Goal: Task Accomplishment & Management: Manage account settings

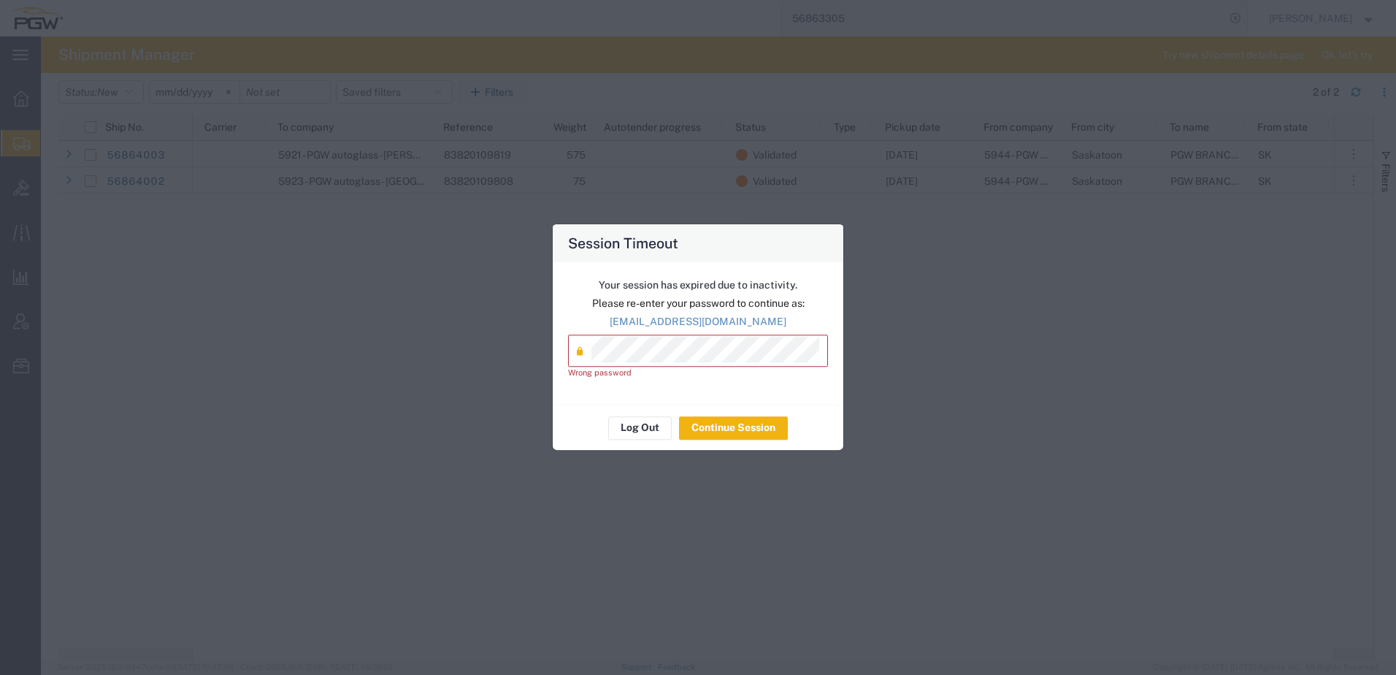
click at [300, 375] on div "Session Timeout Your session has expired due to inactivity. Please re-enter you…" at bounding box center [698, 337] width 1396 height 675
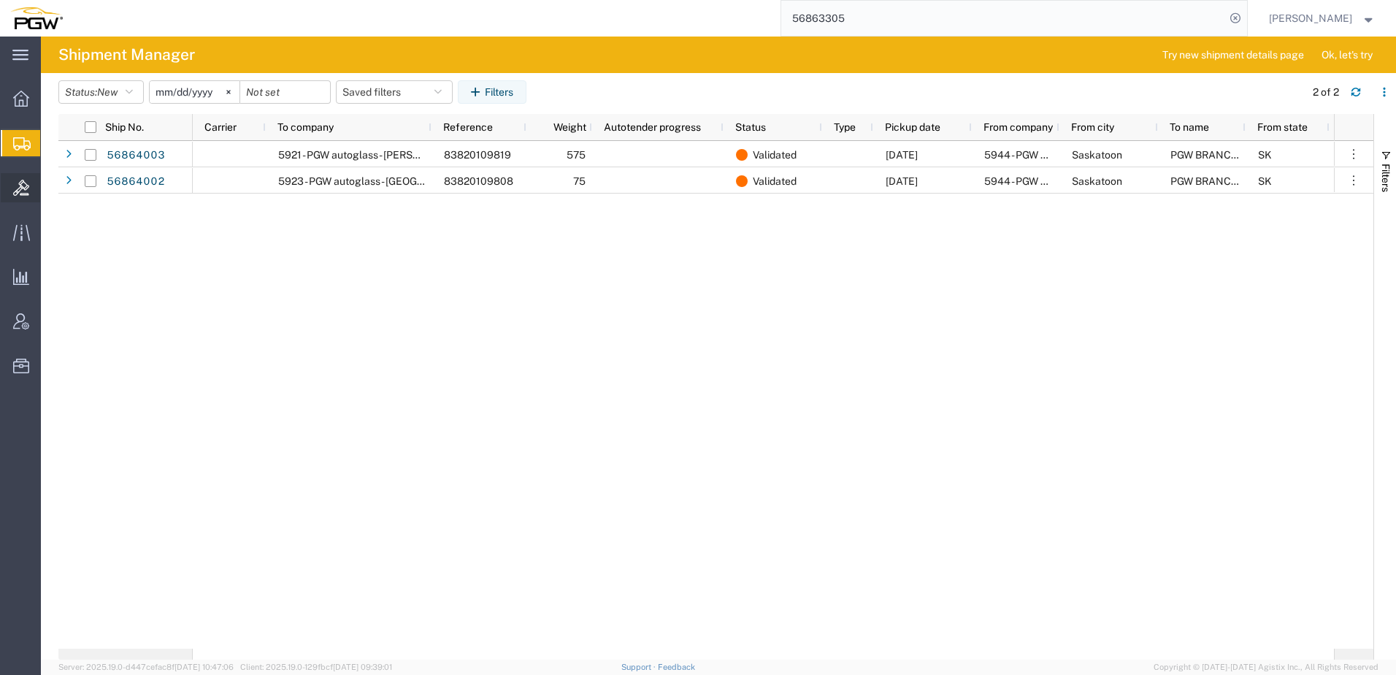
click at [15, 189] on icon at bounding box center [21, 188] width 16 height 16
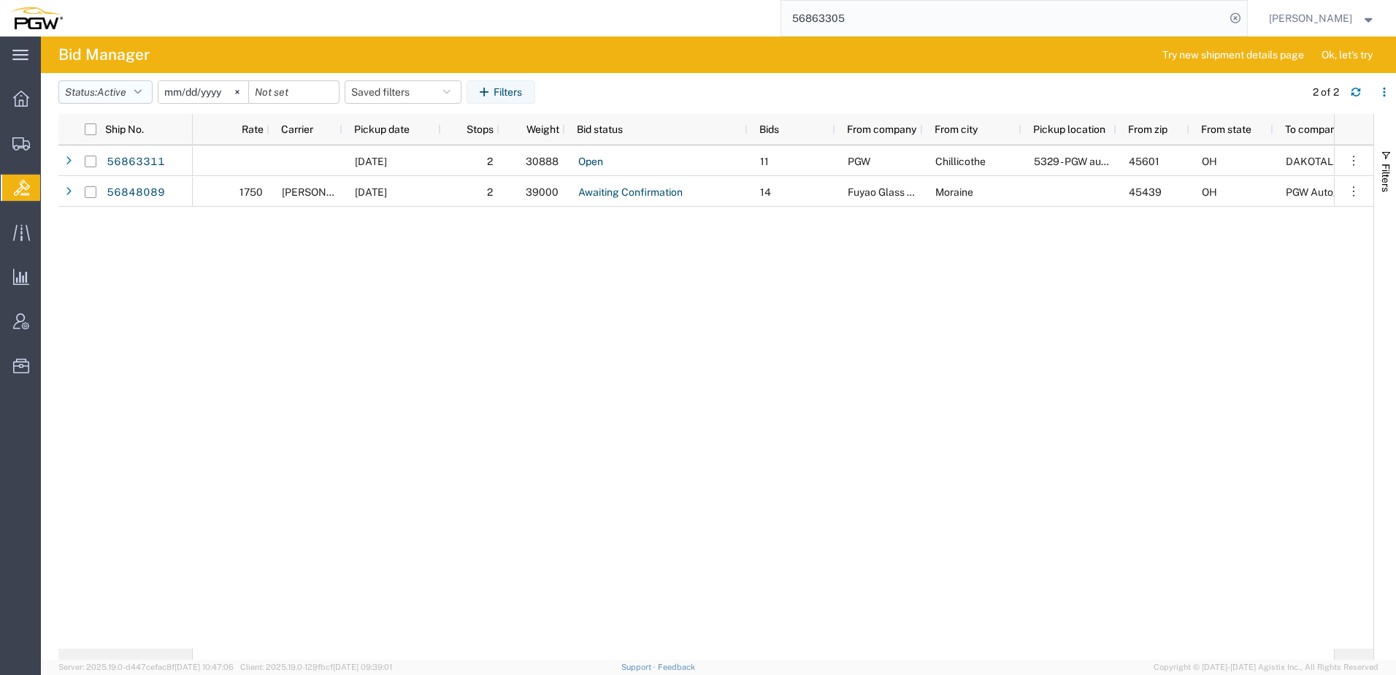
click at [102, 83] on button "Status: Active" at bounding box center [105, 91] width 94 height 23
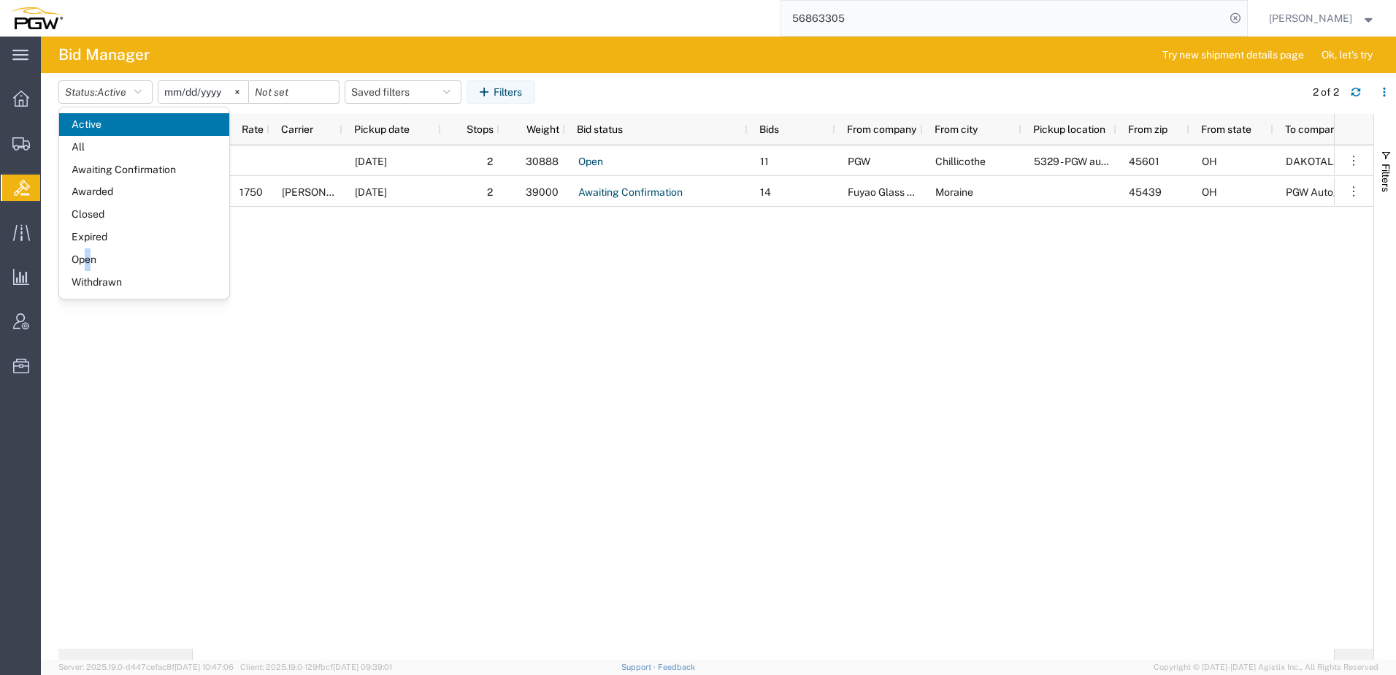
click at [88, 260] on span "Open" at bounding box center [144, 259] width 170 height 23
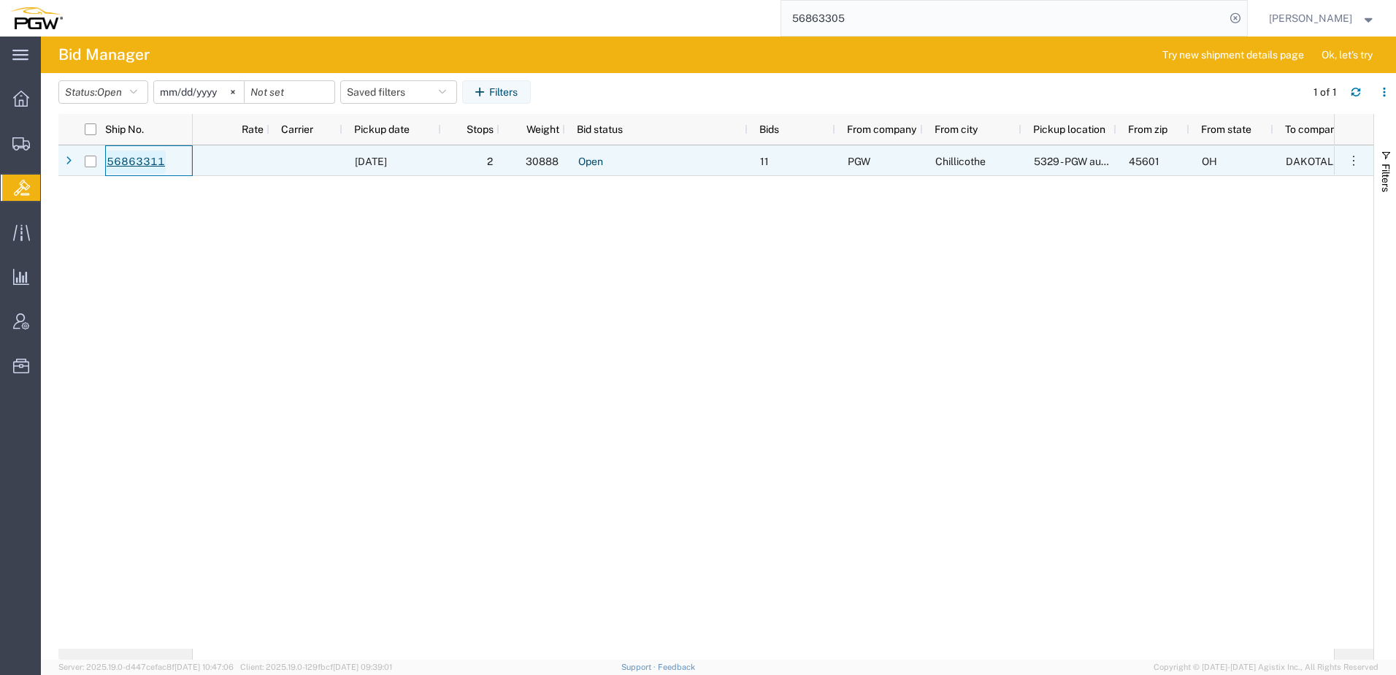
click at [142, 161] on link "56863311" at bounding box center [136, 161] width 60 height 23
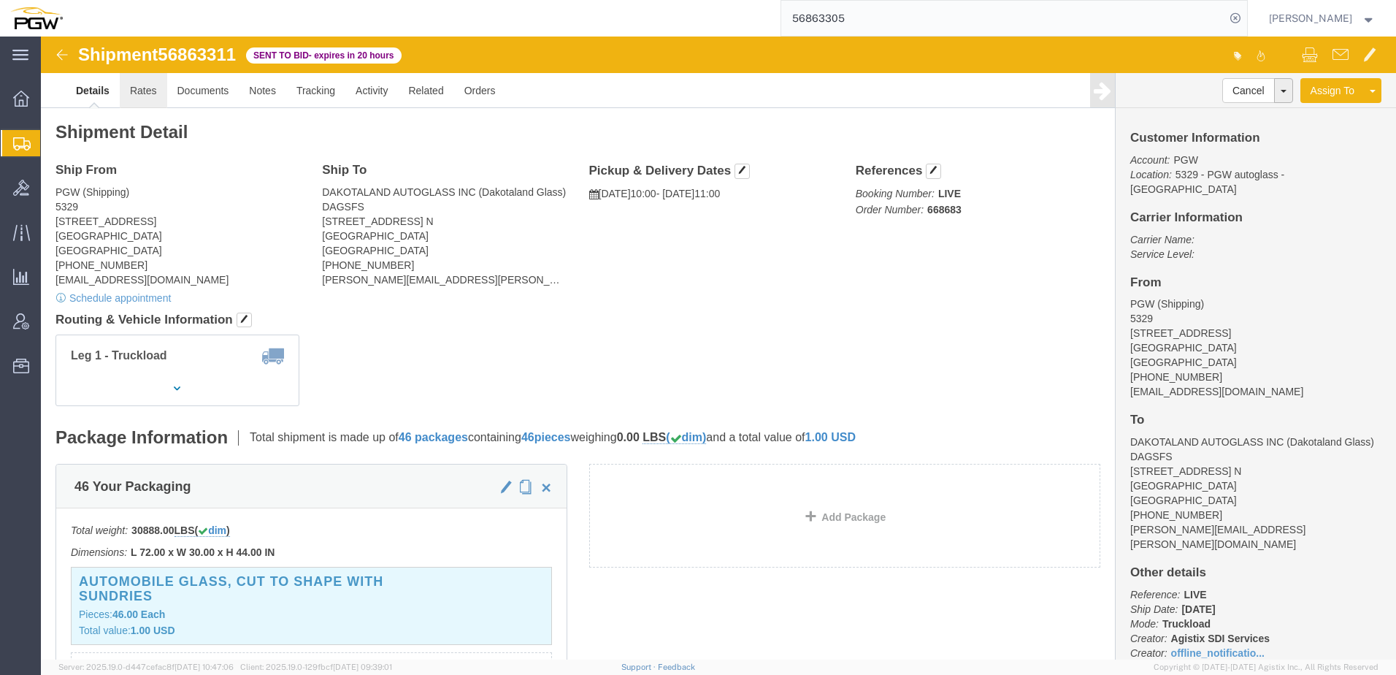
click link "Rates"
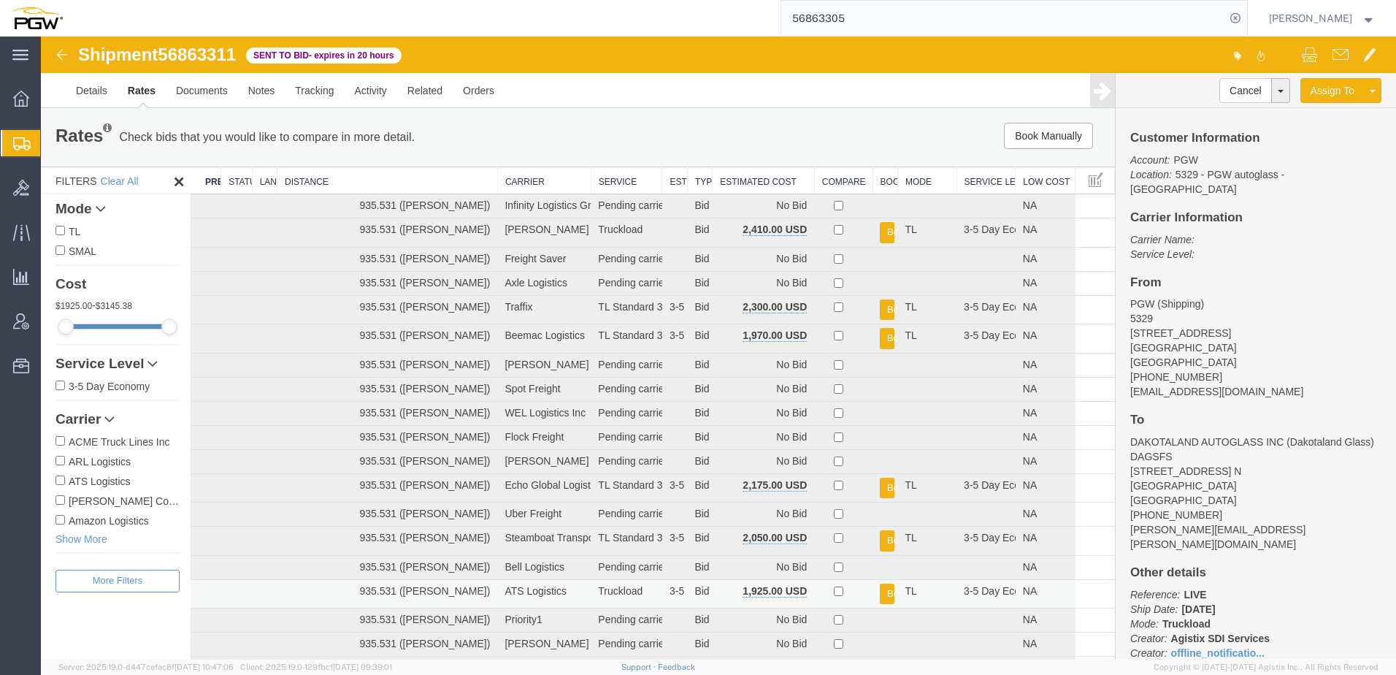
drag, startPoint x: 759, startPoint y: 184, endPoint x: 753, endPoint y: 196, distance: 13.7
click at [759, 184] on th "Estimated Cost" at bounding box center [764, 180] width 102 height 27
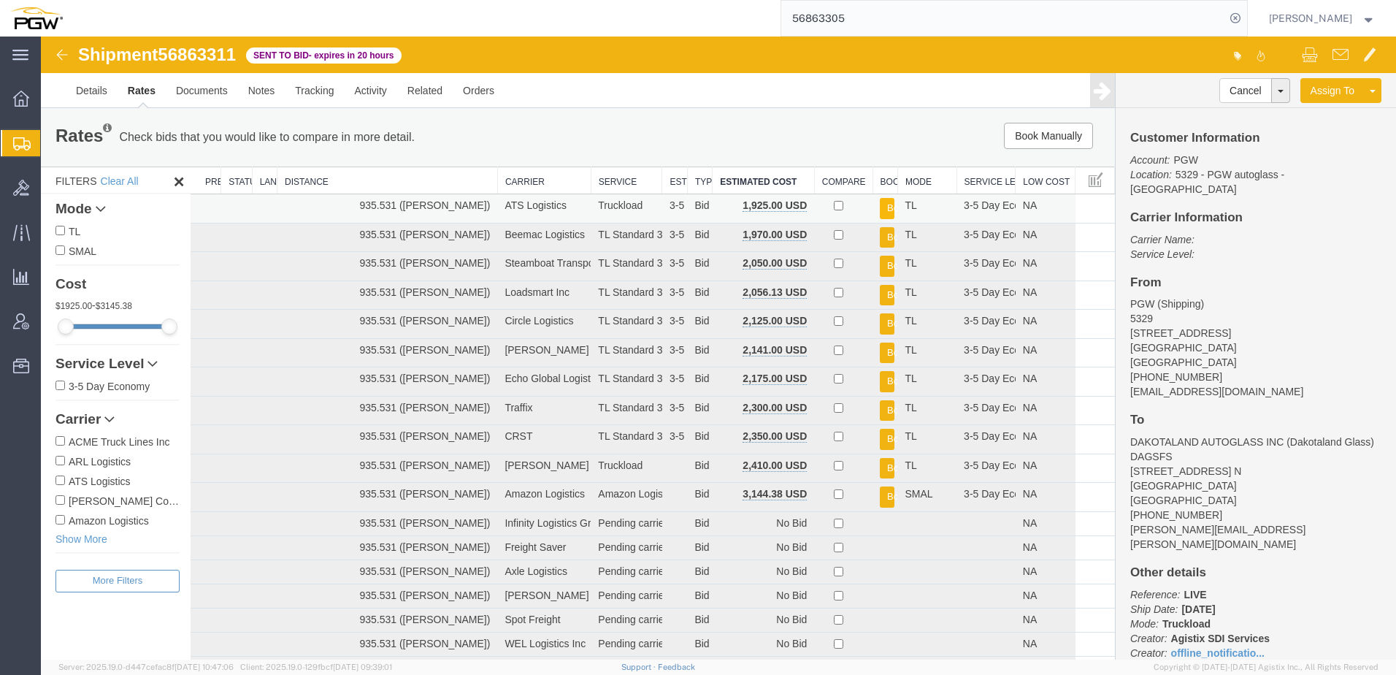
click at [884, 207] on button "Book" at bounding box center [887, 208] width 15 height 21
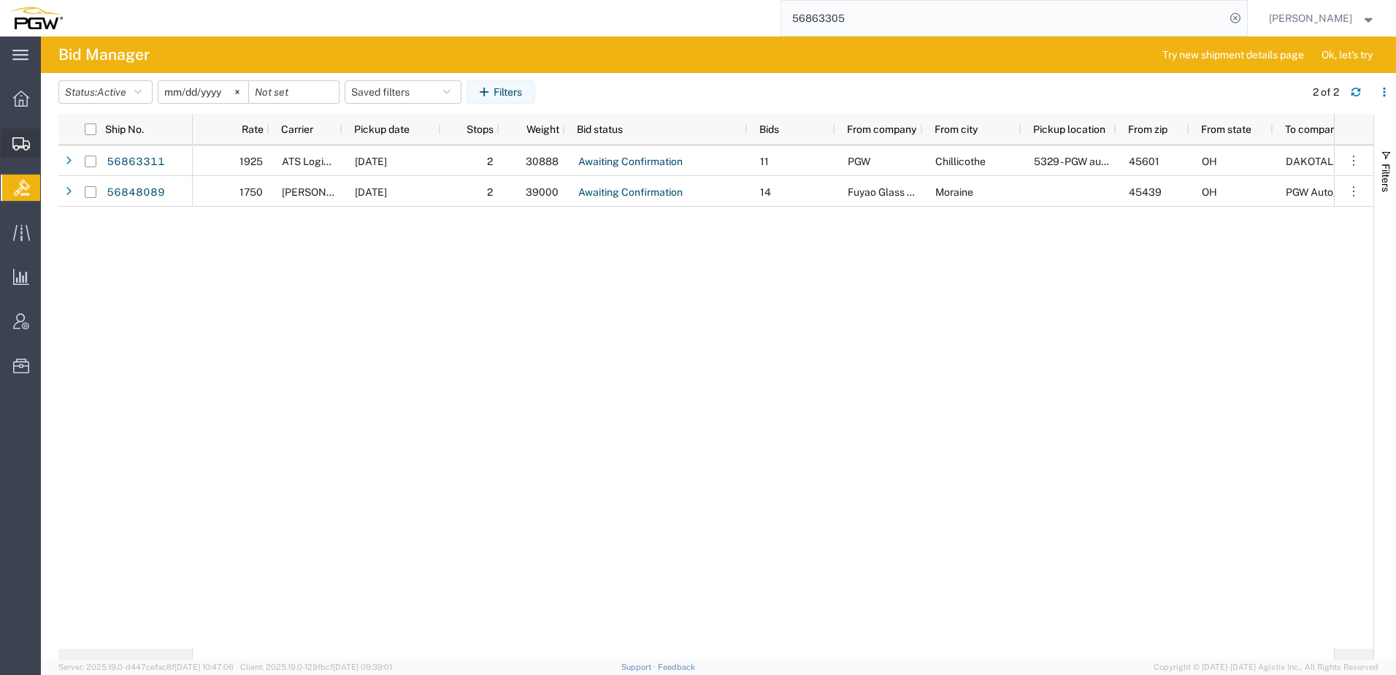
click at [23, 144] on icon at bounding box center [21, 143] width 18 height 13
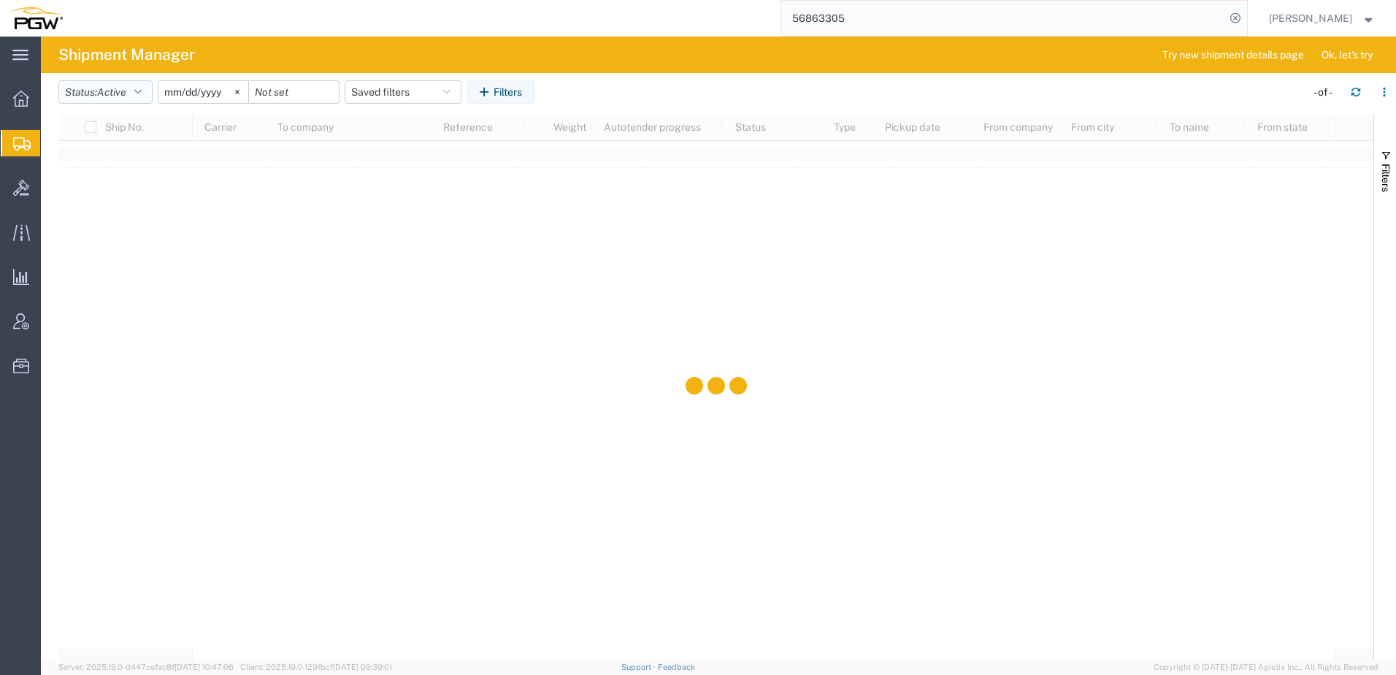
click at [106, 92] on span "Active" at bounding box center [111, 92] width 29 height 12
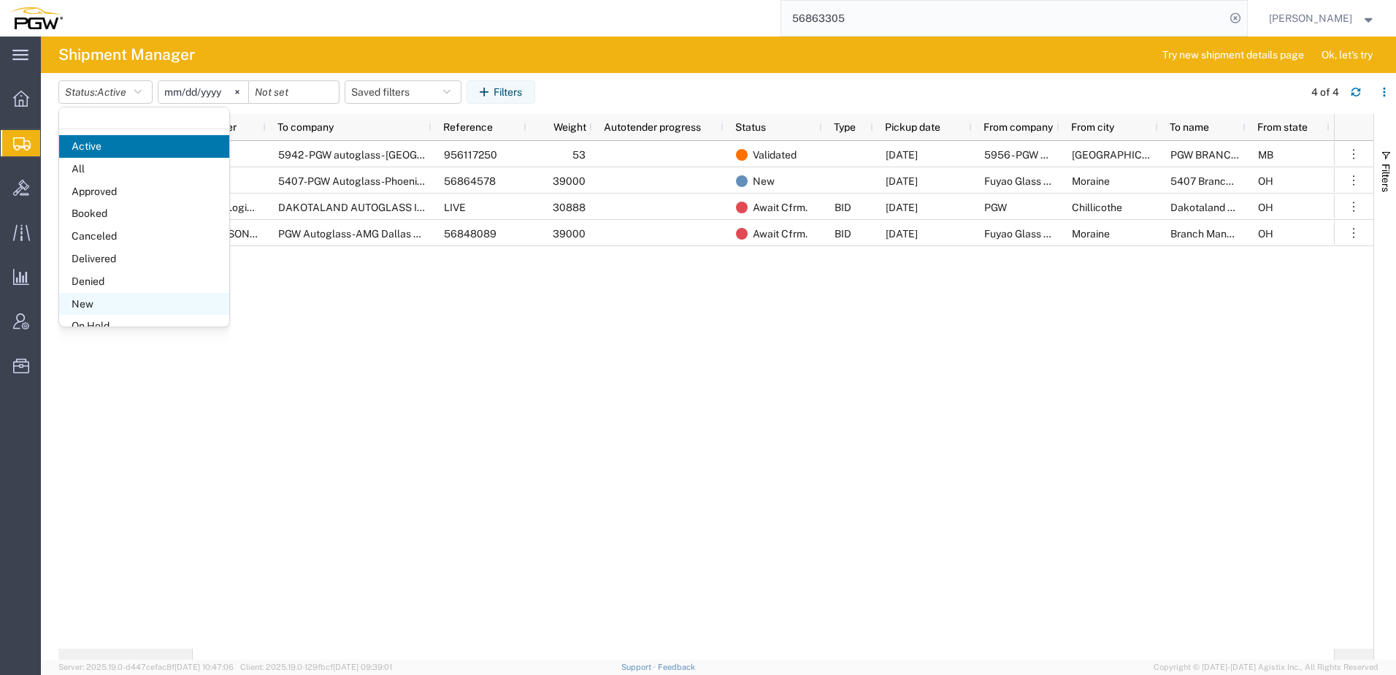
click at [89, 305] on span "New" at bounding box center [144, 304] width 170 height 23
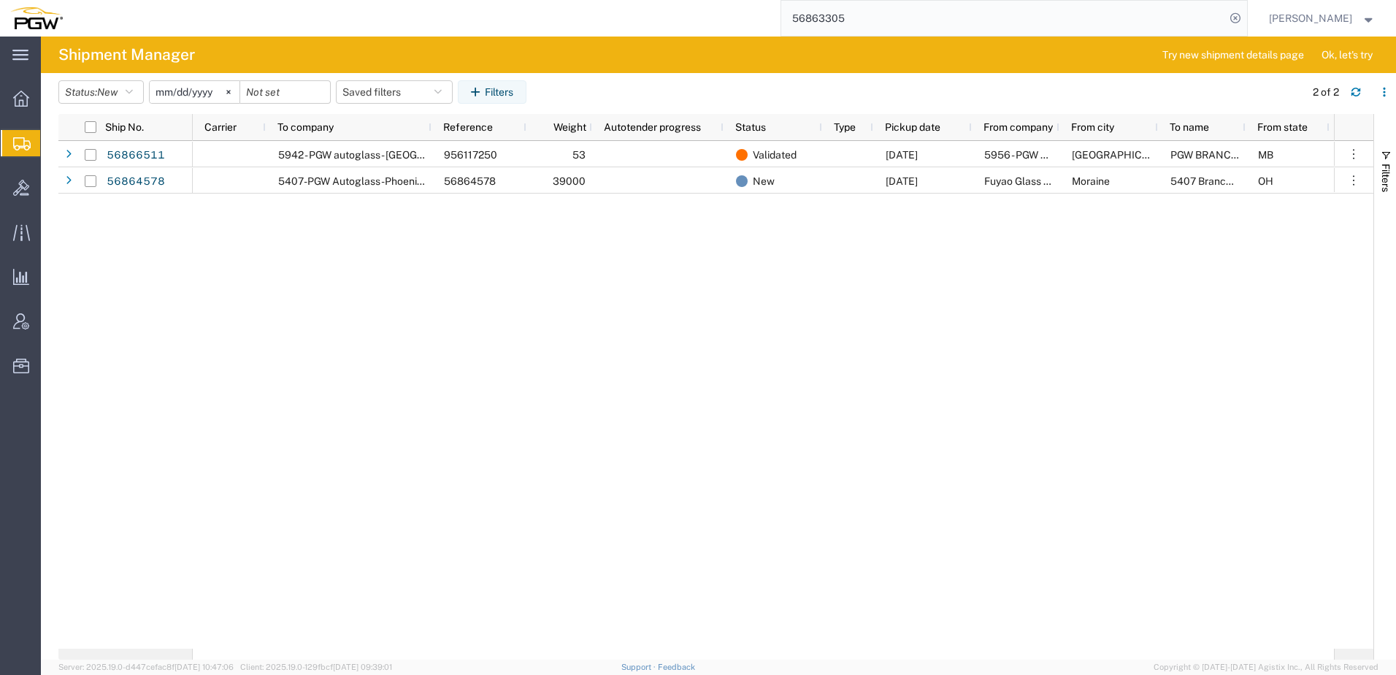
click at [510, 348] on div "5942 - PGW autoglass - [PERSON_NAME] 956117250 53 Validated [DATE] 5956 - PGW a…" at bounding box center [763, 395] width 1141 height 508
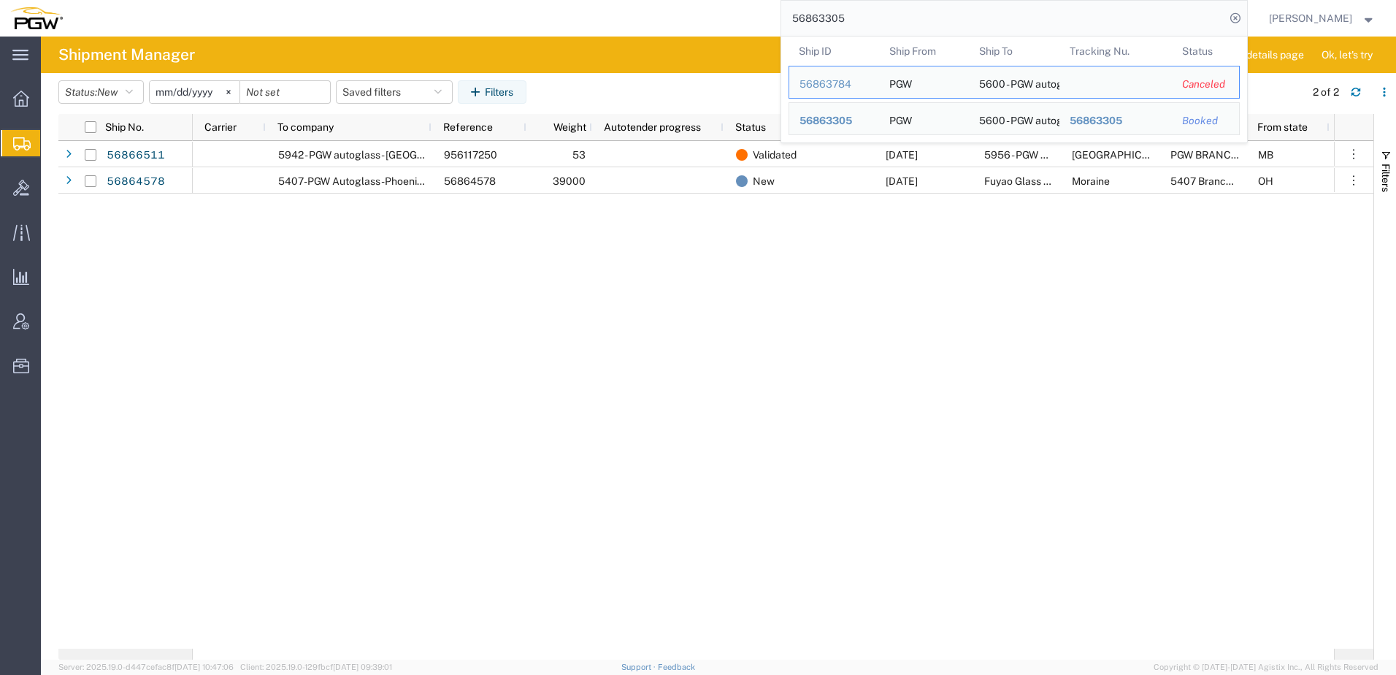
drag, startPoint x: 946, startPoint y: 15, endPoint x: 99, endPoint y: 7, distance: 846.5
click at [77, 7] on div "56863305 Ship ID Ship From Ship To Tracking Nu. Status Ship ID 56863784 Ship Fr…" at bounding box center [660, 18] width 1175 height 37
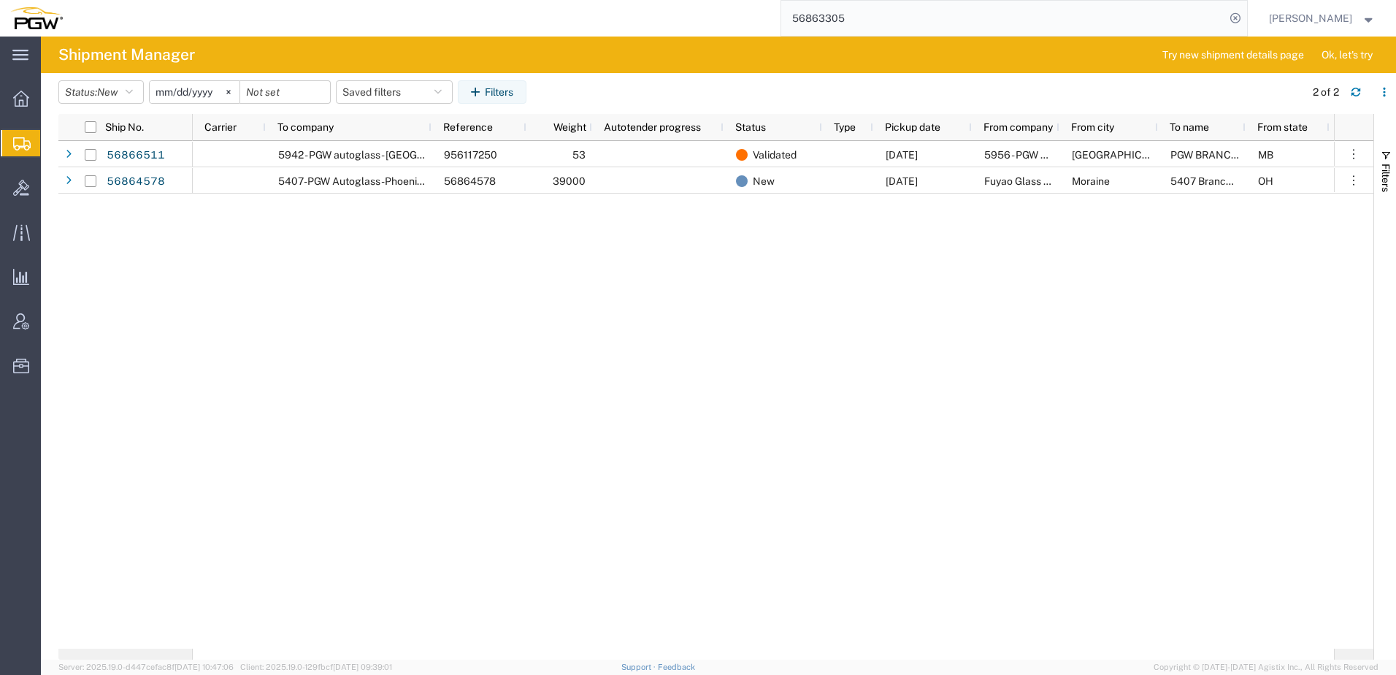
paste input "2488"
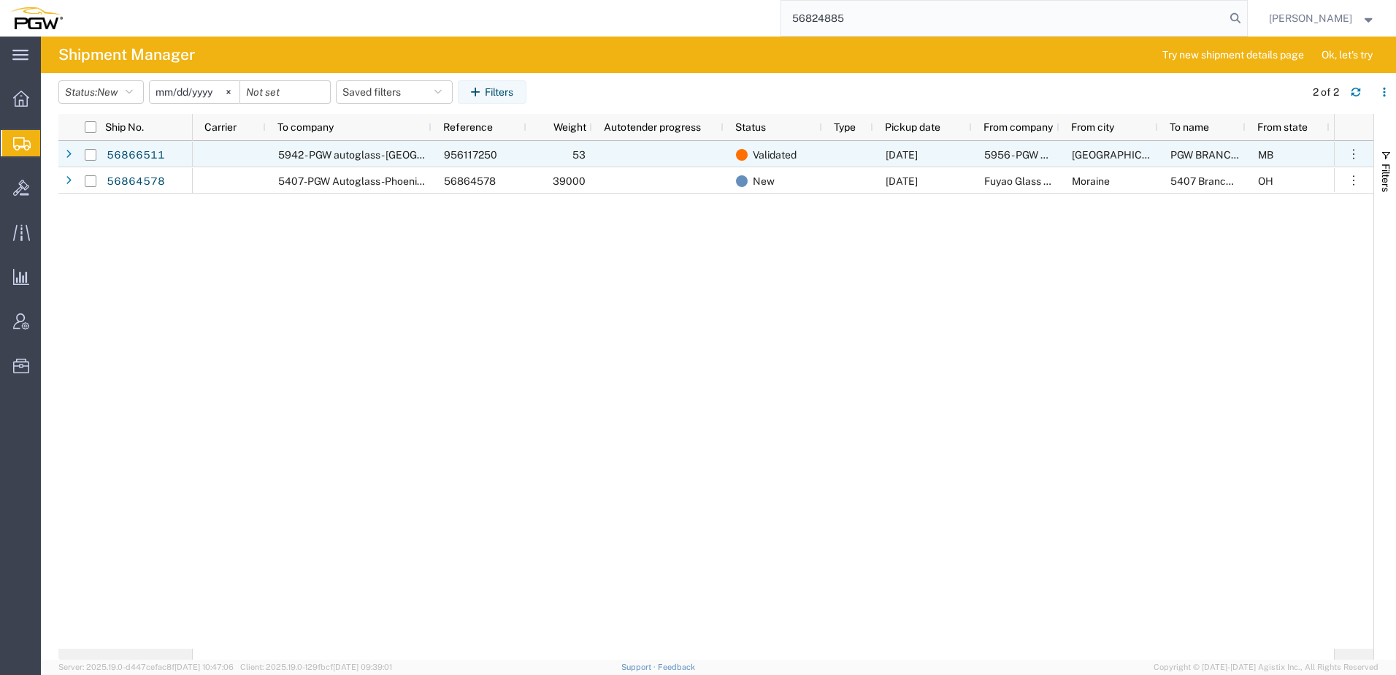
type input "56824885"
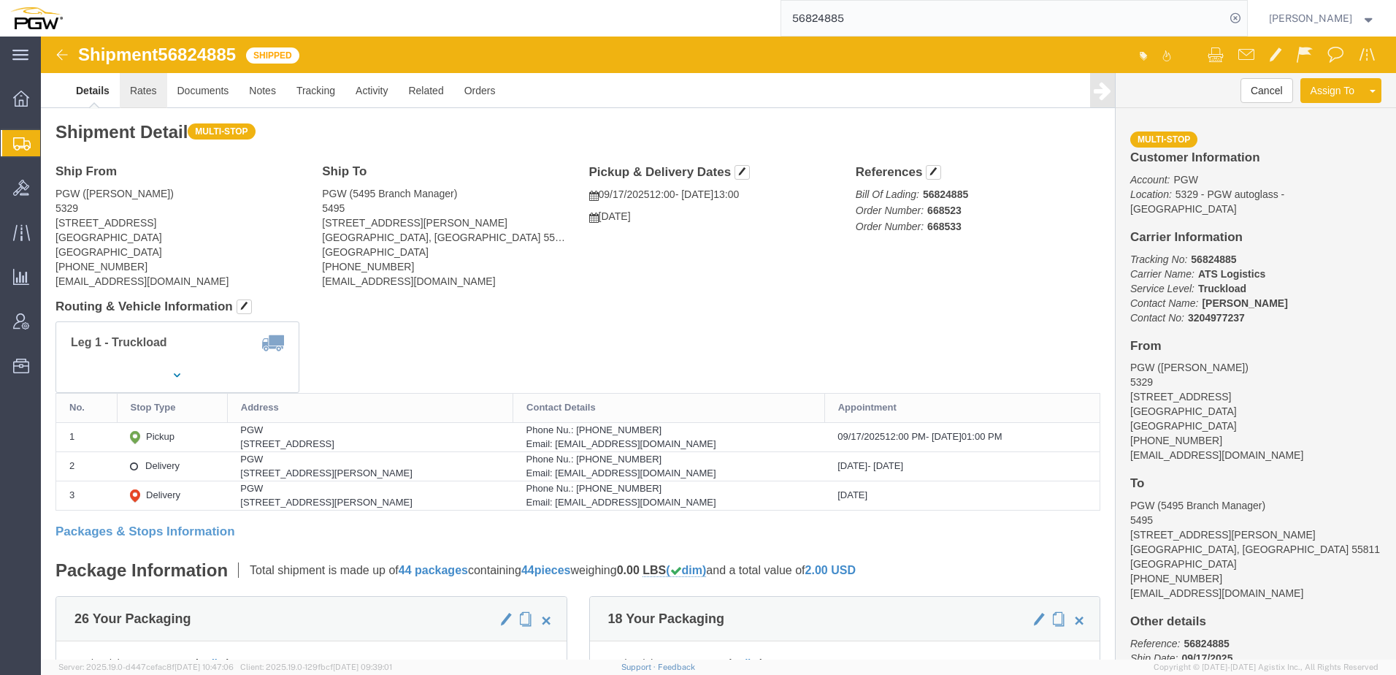
drag, startPoint x: 136, startPoint y: 100, endPoint x: 95, endPoint y: 64, distance: 54.8
click link "Rates"
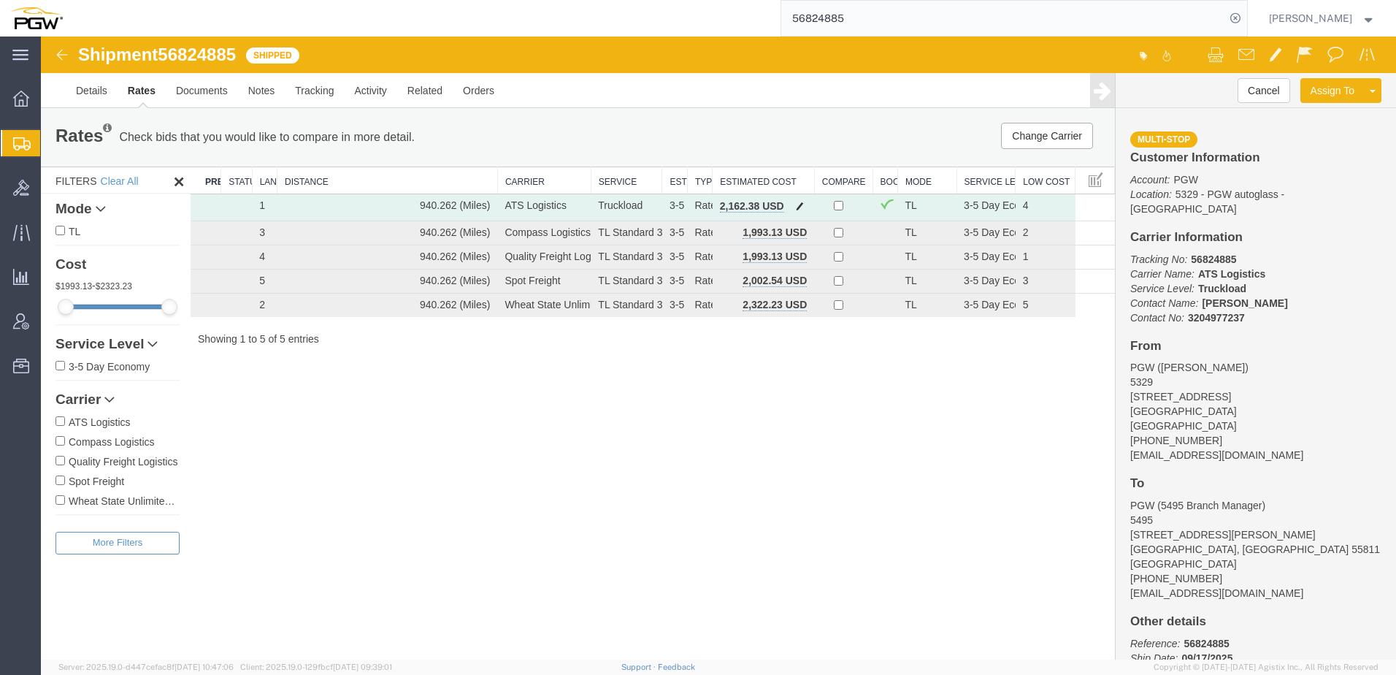
click at [796, 206] on span "button" at bounding box center [800, 206] width 8 height 10
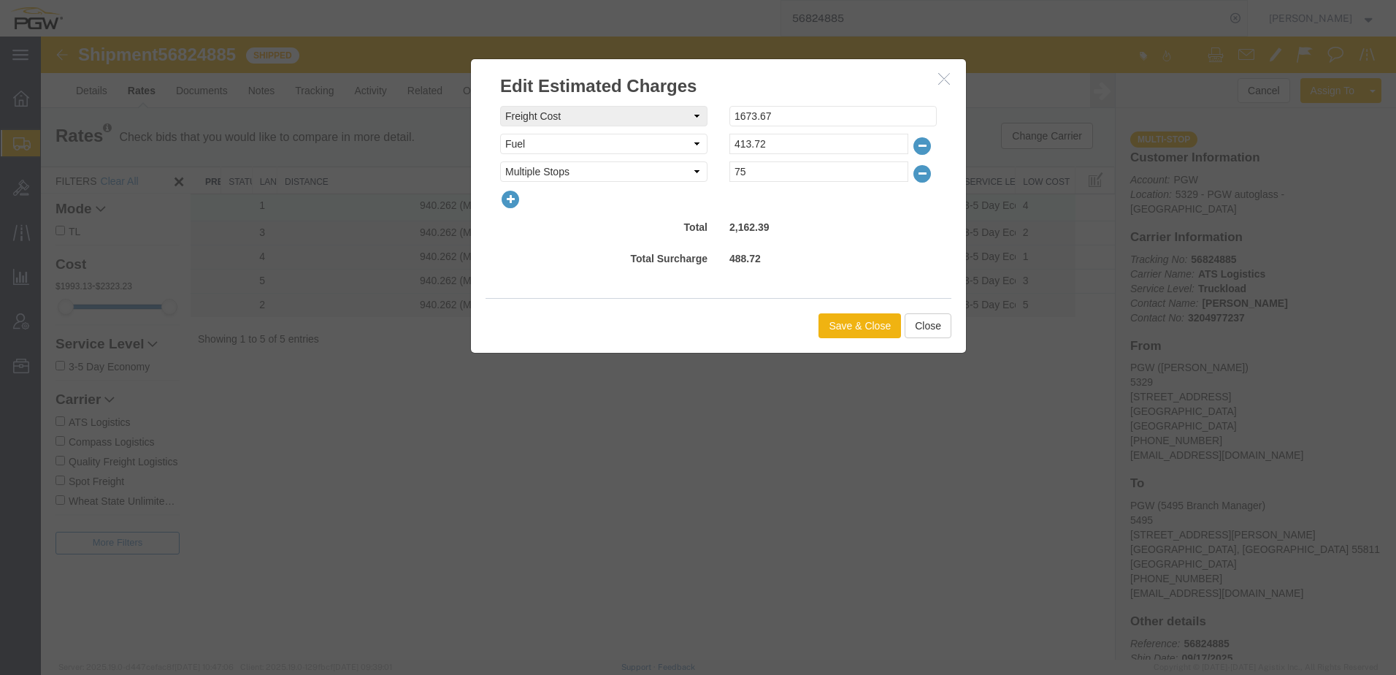
click at [503, 199] on icon "button" at bounding box center [510, 199] width 20 height 20
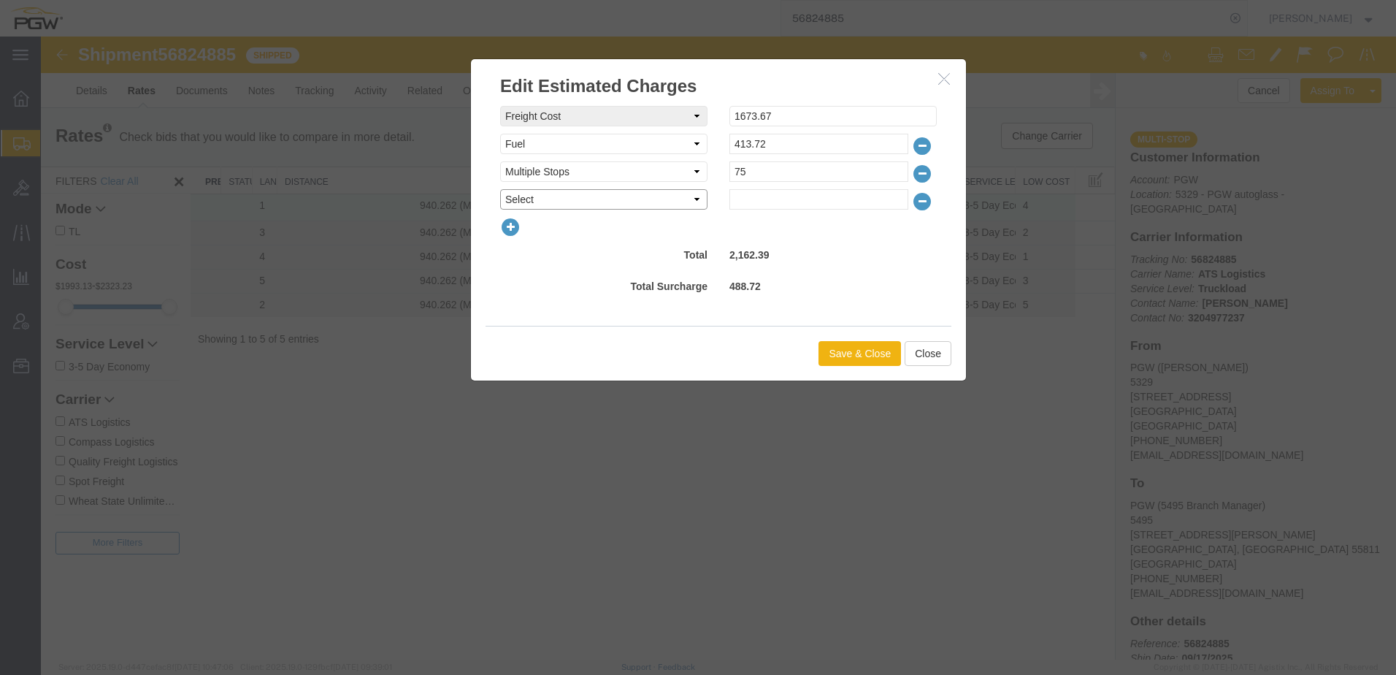
click at [520, 204] on select "Select AES Filing Accessorial Delivery Charge Additional Invoice Details Addres…" at bounding box center [603, 199] width 207 height 20
click at [500, 189] on select "Select AES Filing Accessorial Delivery Charge Additional Invoice Details Addres…" at bounding box center [603, 199] width 207 height 20
click at [663, 206] on select "Select AES Filing Accessorial Delivery Charge Additional Invoice Details Addres…" at bounding box center [603, 199] width 207 height 20
select select "OTHR"
click at [500, 189] on select "Select AES Filing Accessorial Delivery Charge Additional Invoice Details Addres…" at bounding box center [603, 199] width 207 height 20
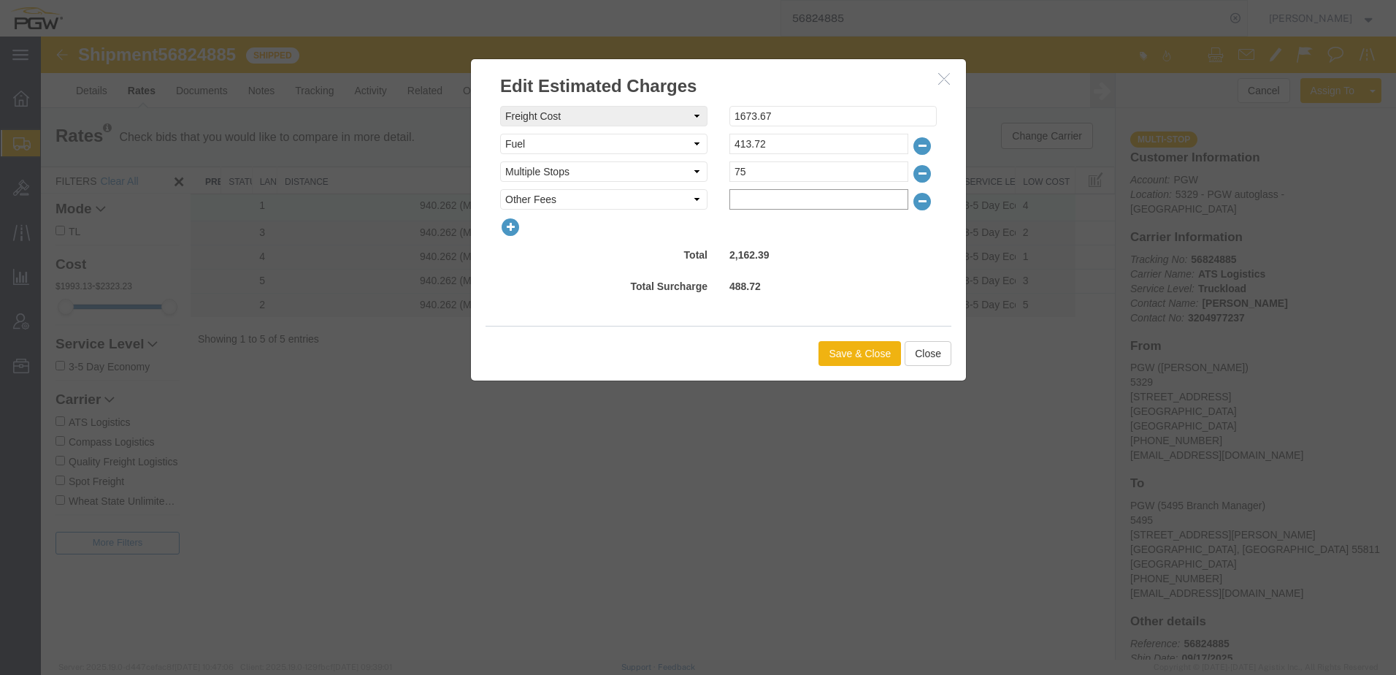
click at [780, 202] on input "text" at bounding box center [819, 199] width 179 height 20
type input "125.00"
click at [871, 360] on button "Save & Close" at bounding box center [860, 353] width 83 height 25
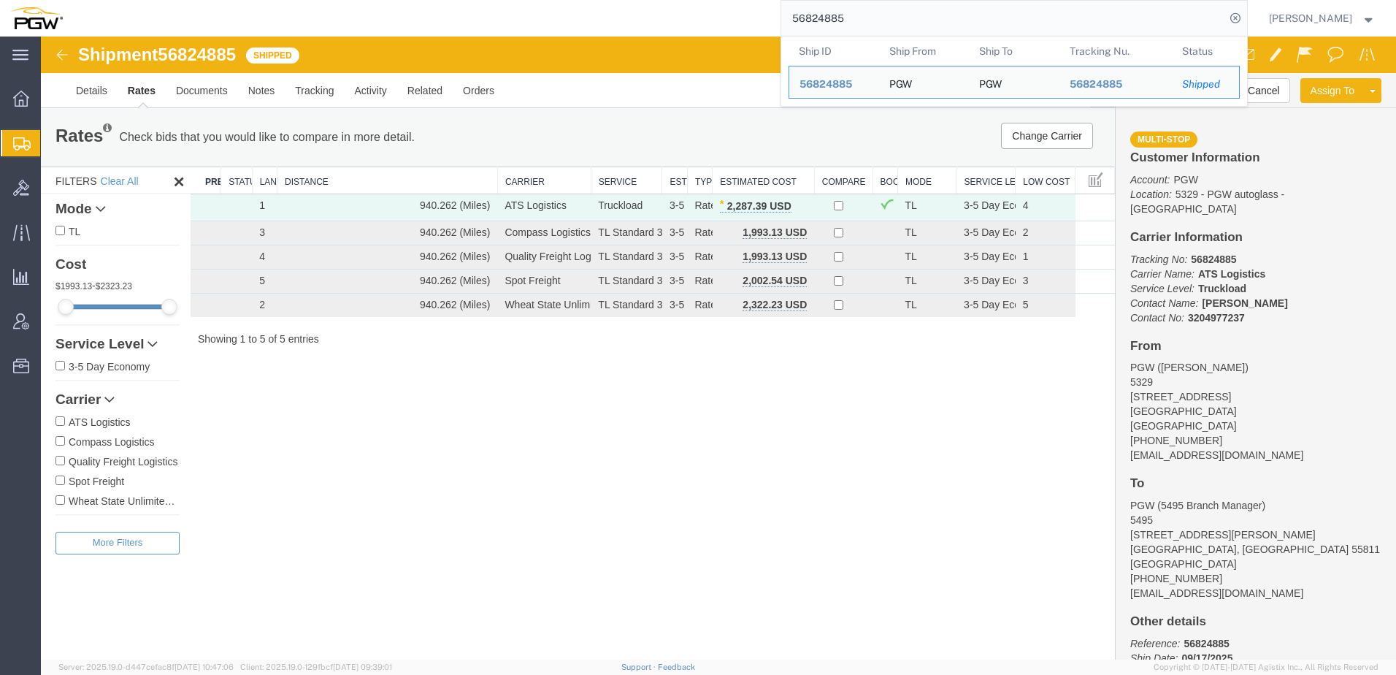
drag, startPoint x: 883, startPoint y: 18, endPoint x: 434, endPoint y: 1, distance: 449.4
click at [413, 9] on div "56824885 Ship ID Ship From Ship To Tracking Nu. Status Ship ID 56824885 Ship Fr…" at bounding box center [660, 18] width 1175 height 37
paste input "47806"
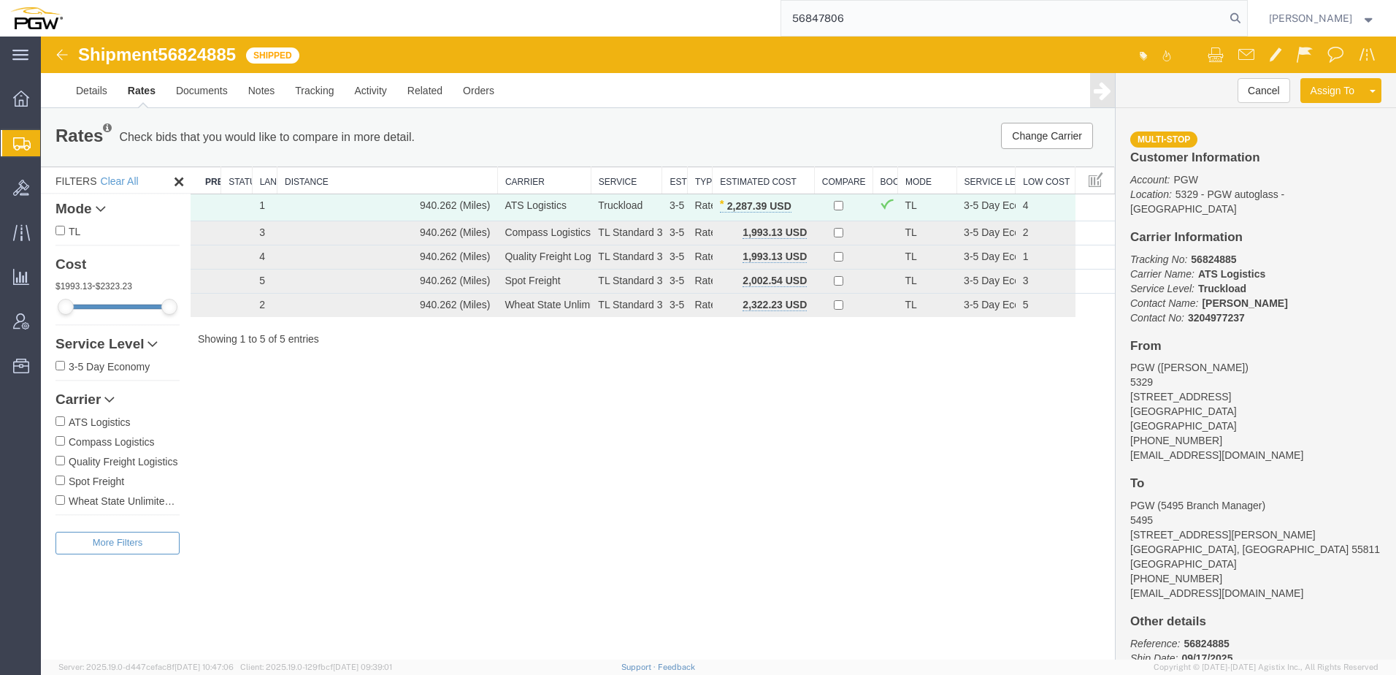
type input "56847806"
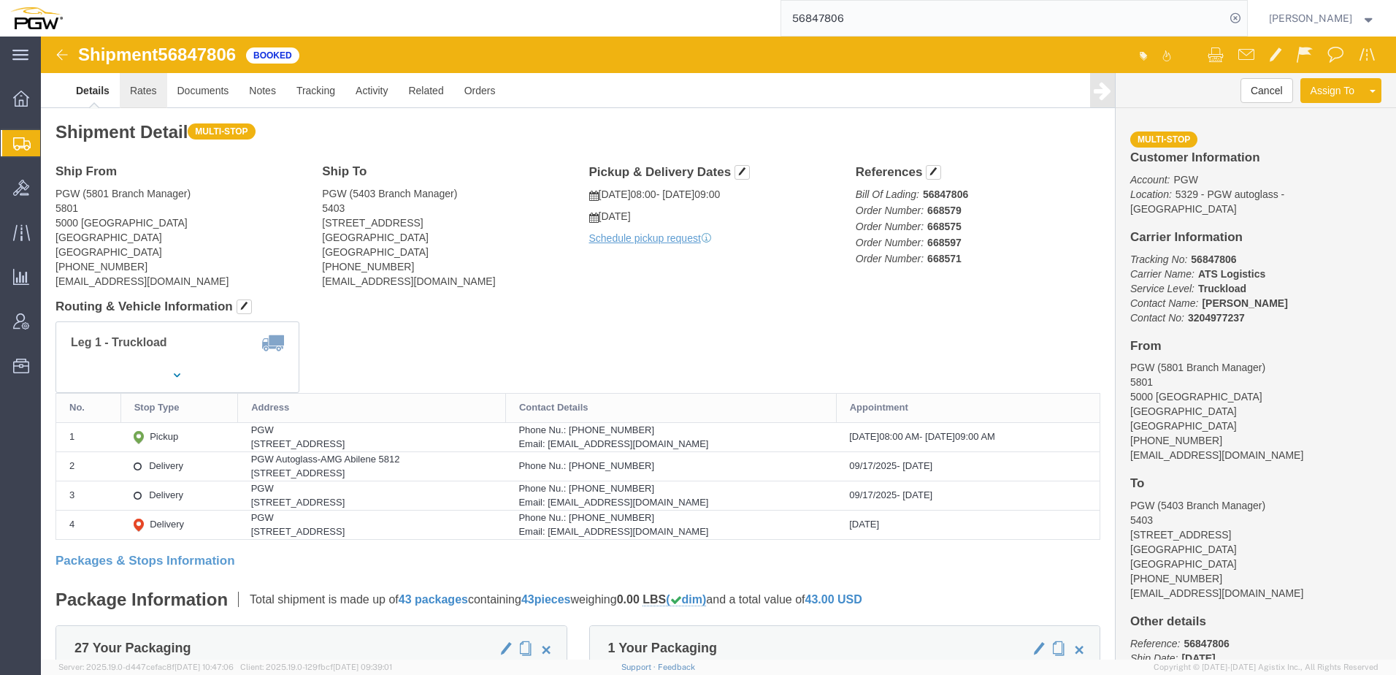
click link "Rates"
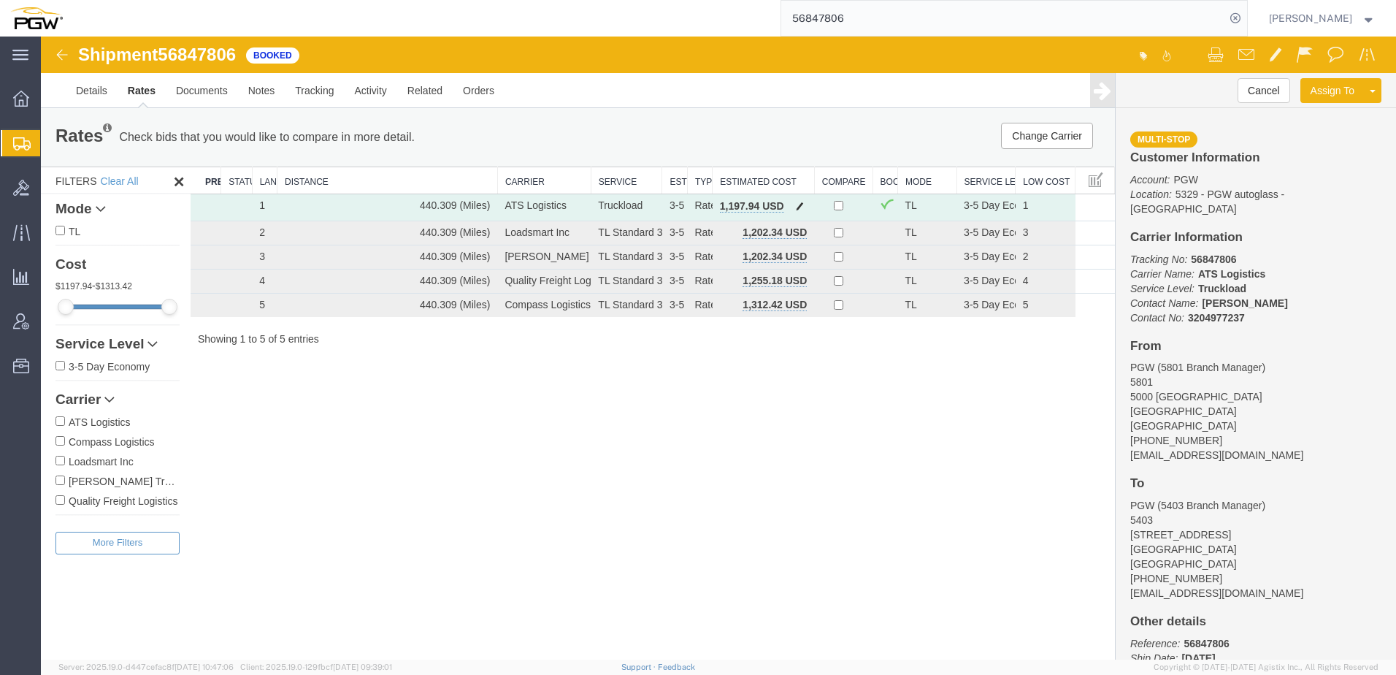
click at [799, 208] on span "button" at bounding box center [800, 206] width 8 height 10
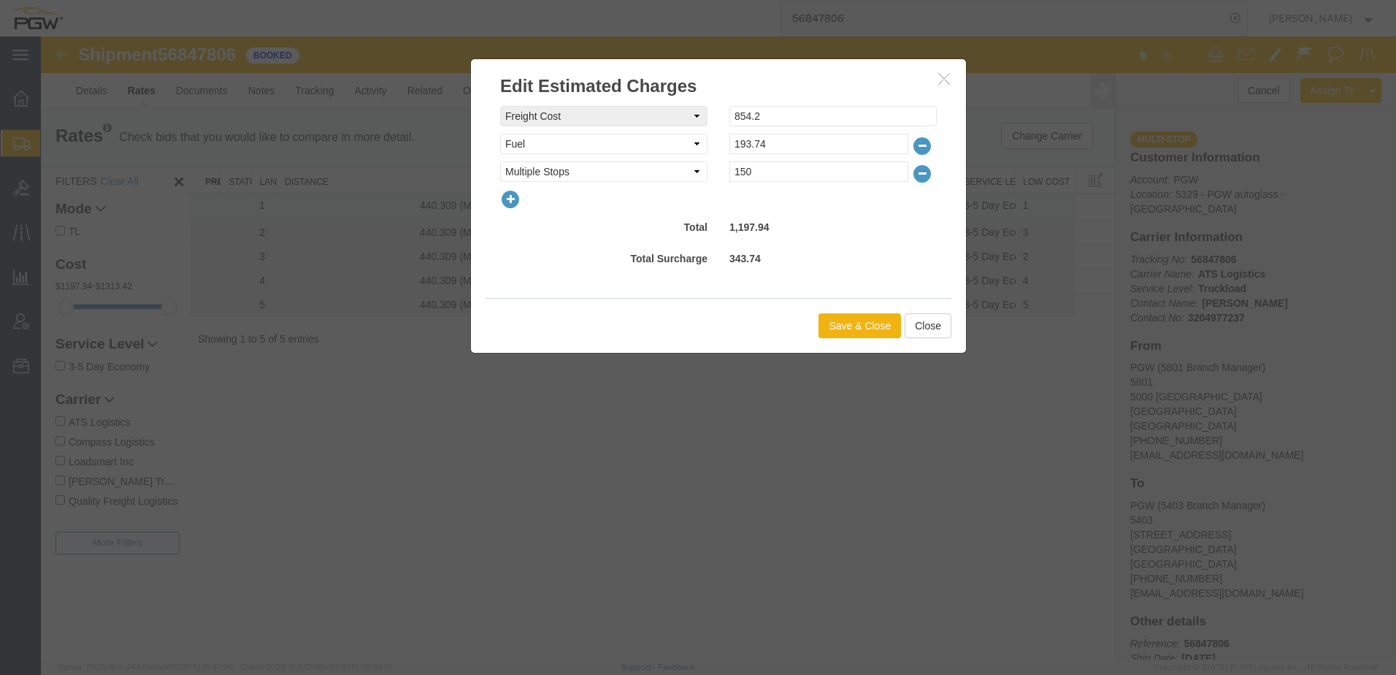
click at [510, 193] on icon "button" at bounding box center [510, 199] width 20 height 20
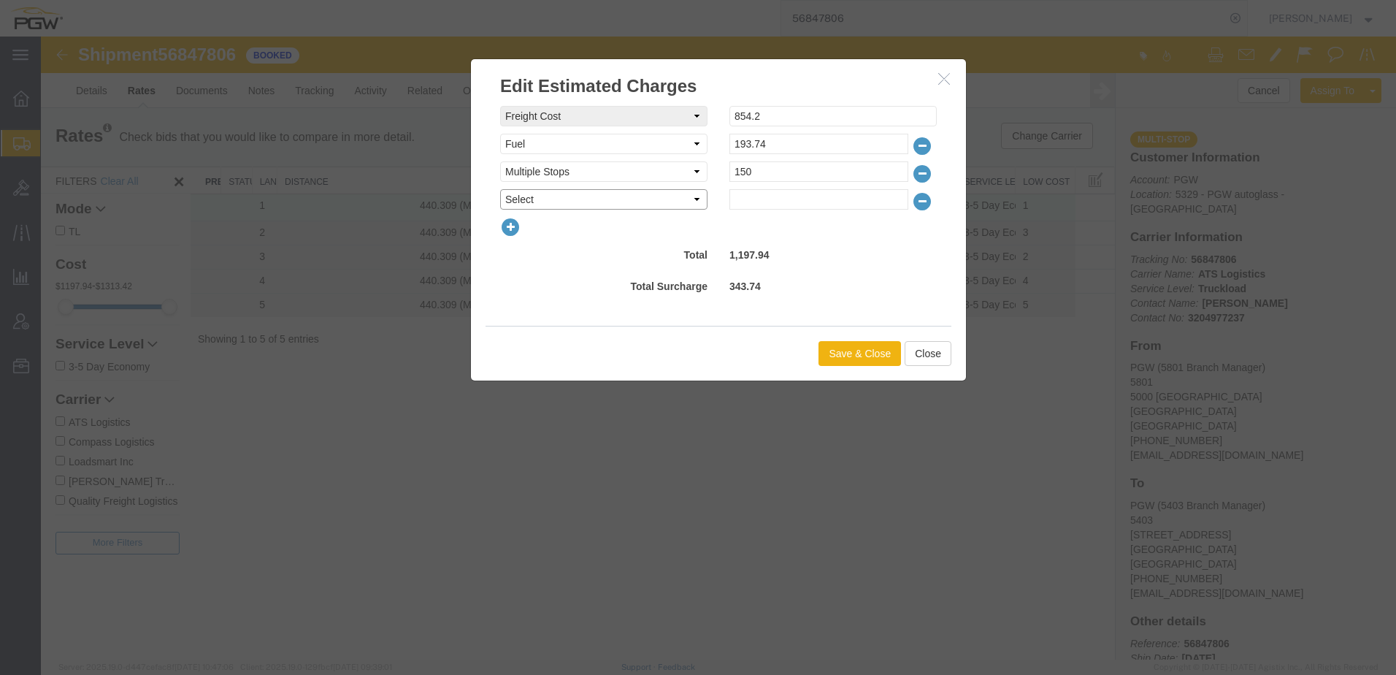
drag, startPoint x: 538, startPoint y: 204, endPoint x: 527, endPoint y: 212, distance: 13.6
click at [538, 204] on select "Select AES Filing Accessorial Delivery Charge Additional Invoice Details Addres…" at bounding box center [603, 199] width 207 height 20
select select "OTHR"
click at [500, 189] on select "Select AES Filing Accessorial Delivery Charge Additional Invoice Details Addres…" at bounding box center [603, 199] width 207 height 20
drag, startPoint x: 780, startPoint y: 199, endPoint x: 719, endPoint y: 237, distance: 71.9
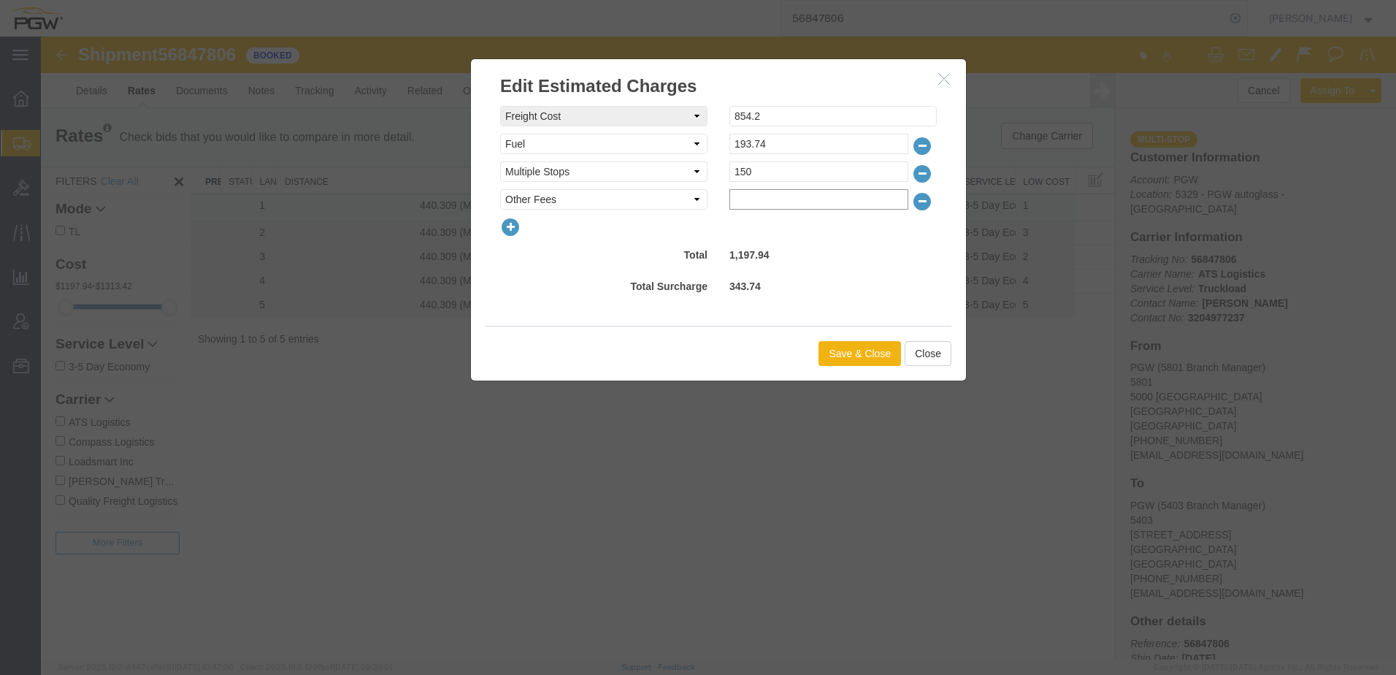
click at [780, 199] on input "text" at bounding box center [819, 199] width 179 height 20
type input "477.06"
click at [857, 362] on button "Save & Close" at bounding box center [860, 353] width 83 height 25
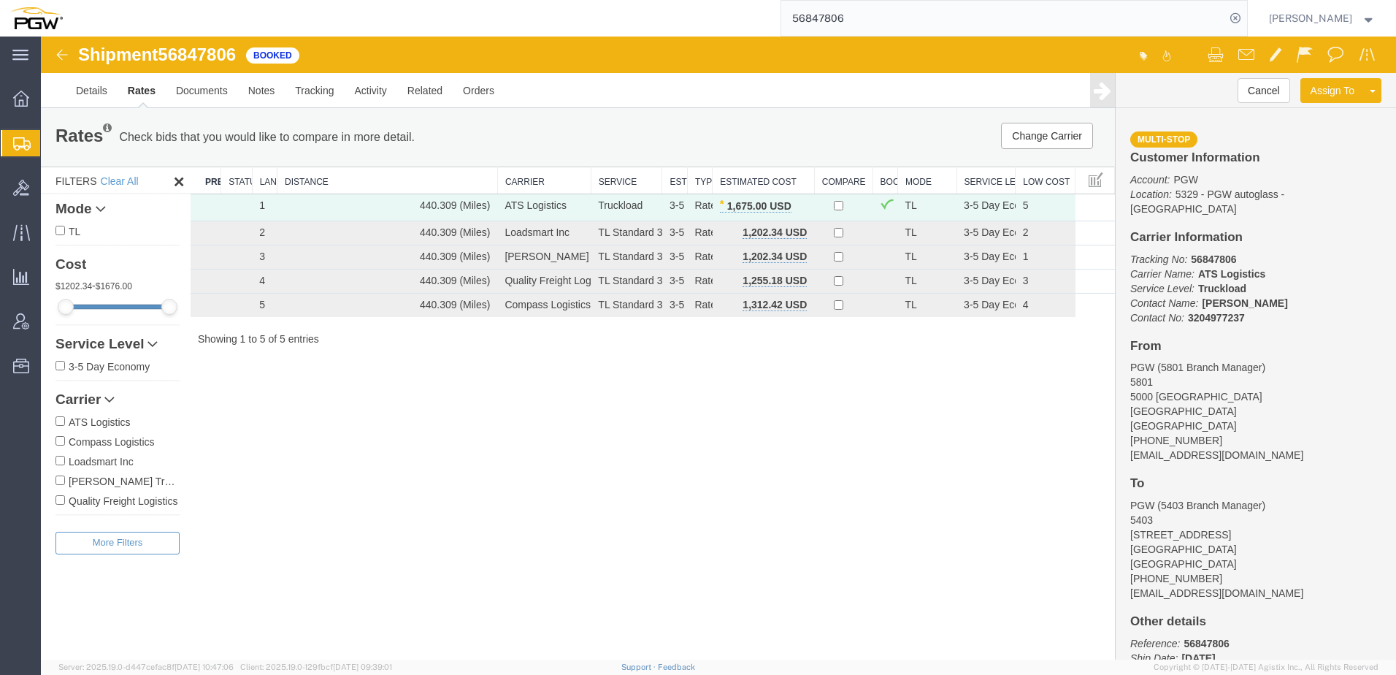
click at [0, 0] on span "Shipment Manager" at bounding box center [0, 0] width 0 height 0
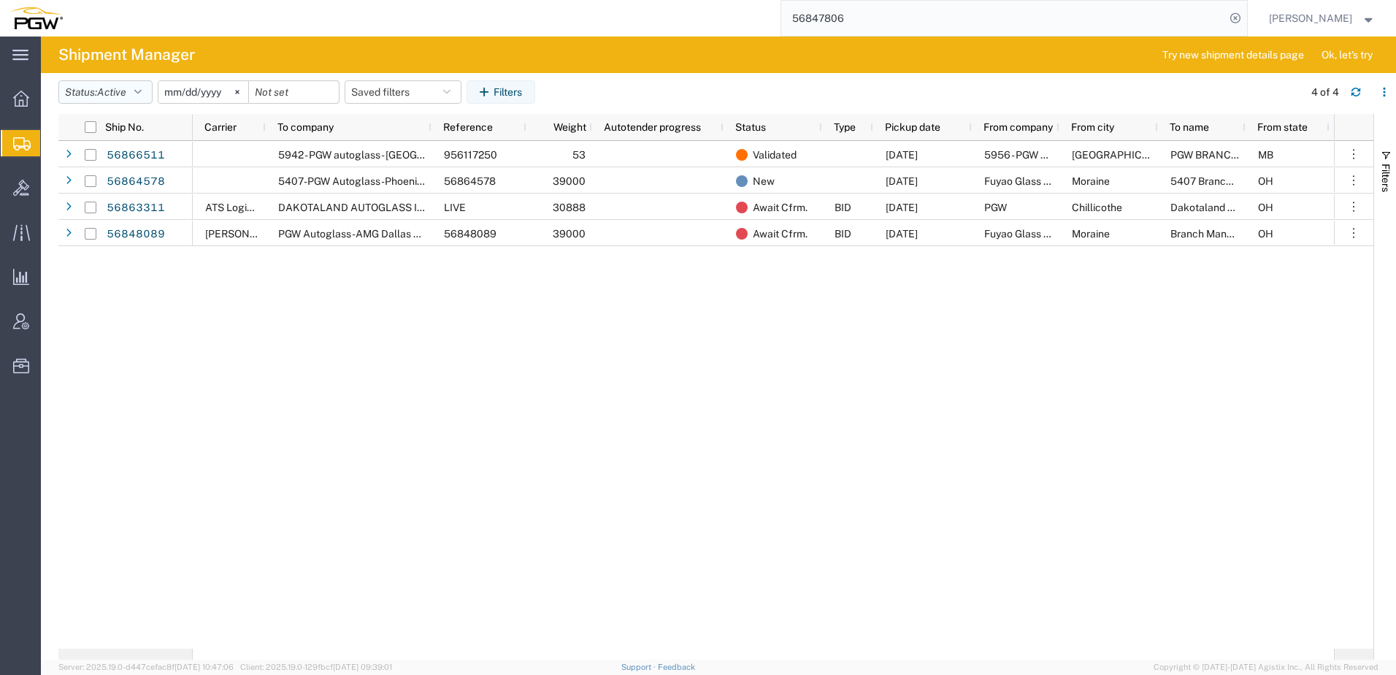
click at [132, 96] on button "Status: Active" at bounding box center [105, 91] width 94 height 23
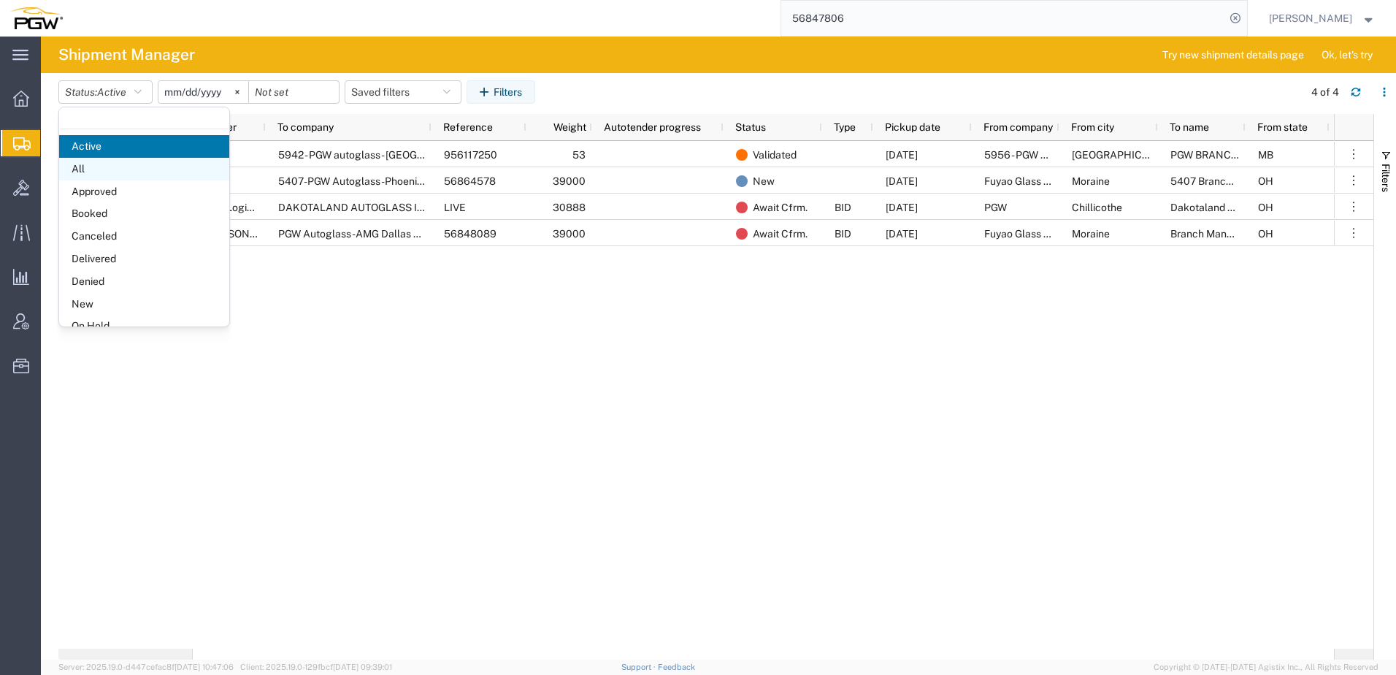
click at [109, 165] on span "All" at bounding box center [144, 169] width 170 height 23
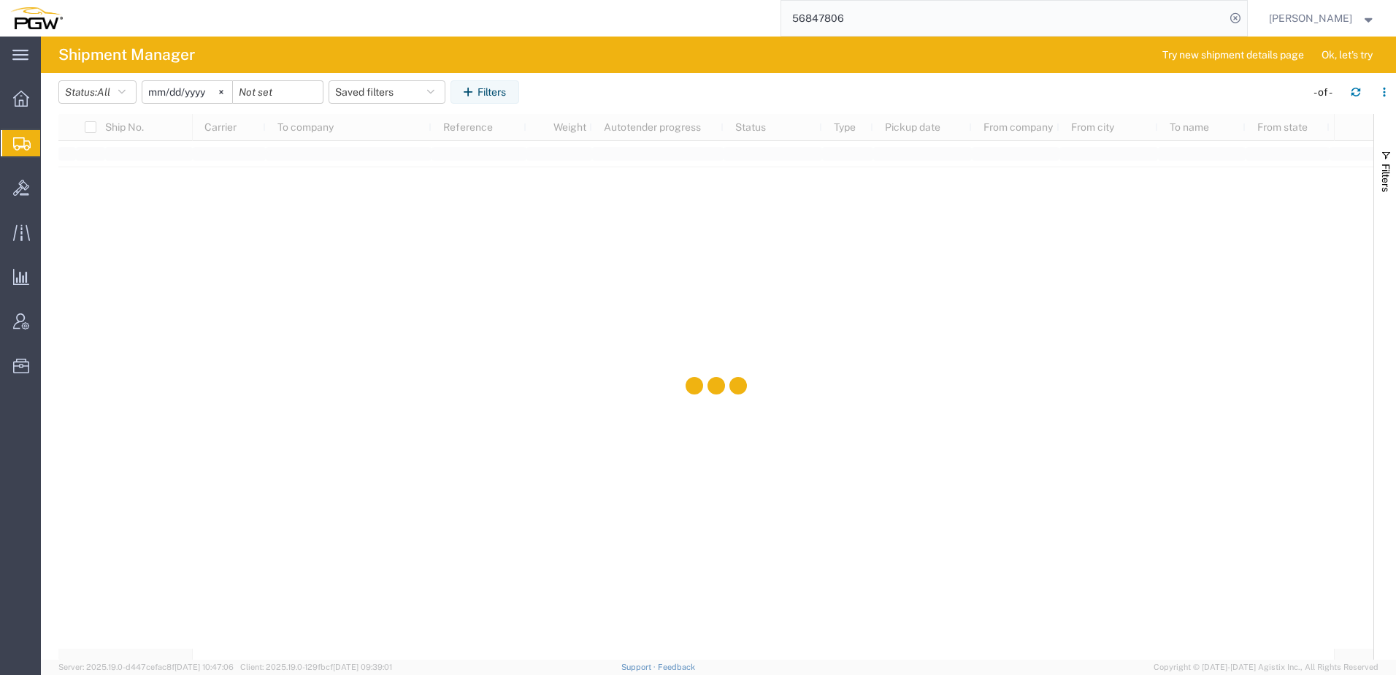
click at [172, 102] on input "[DATE]" at bounding box center [187, 92] width 90 height 22
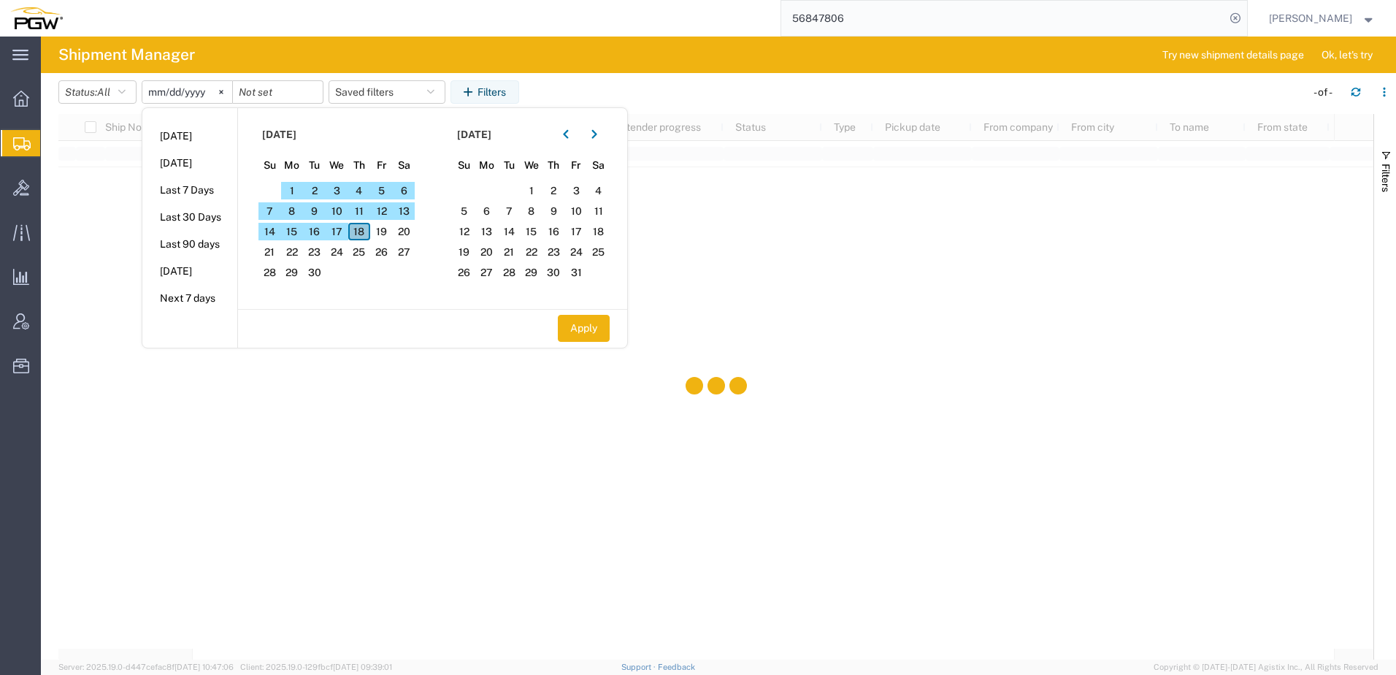
click at [364, 234] on span "18" at bounding box center [359, 232] width 23 height 18
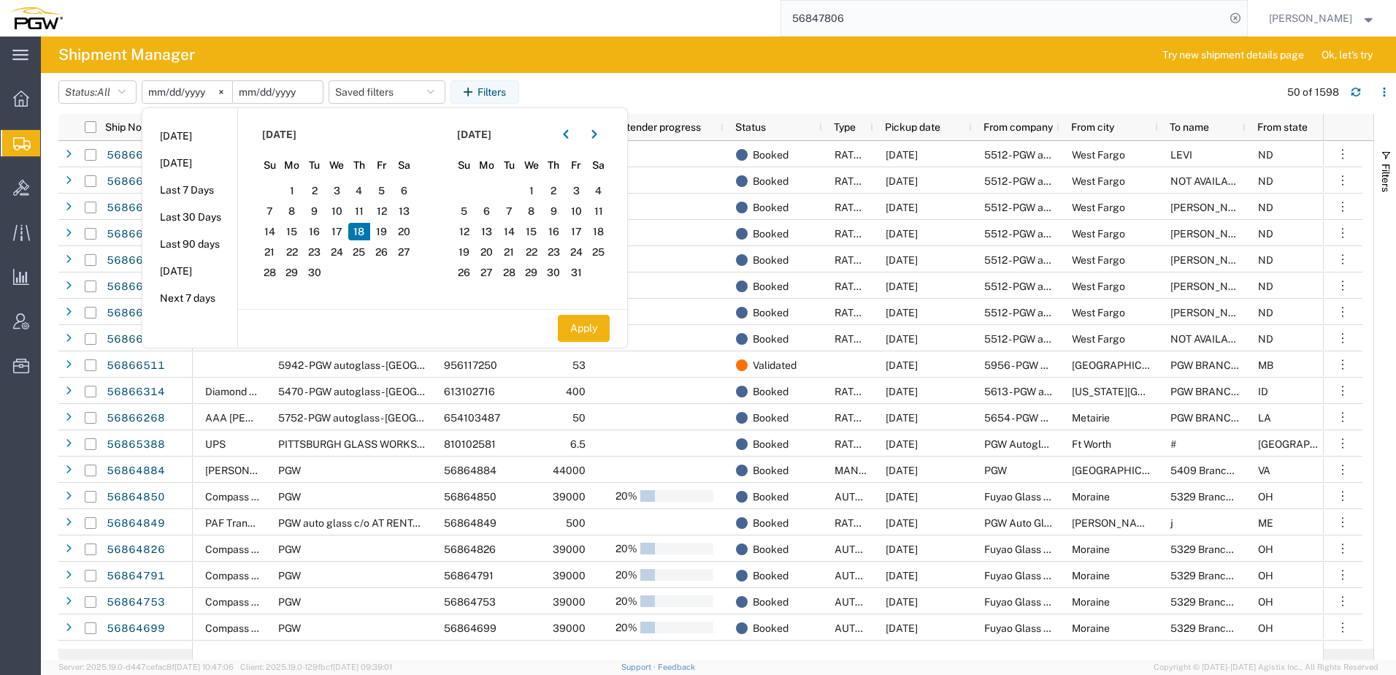
click at [302, 95] on input "date" at bounding box center [278, 92] width 90 height 22
click at [363, 232] on span "18" at bounding box center [359, 232] width 23 height 18
click at [584, 328] on button "Apply" at bounding box center [584, 328] width 52 height 27
type input "[DATE]"
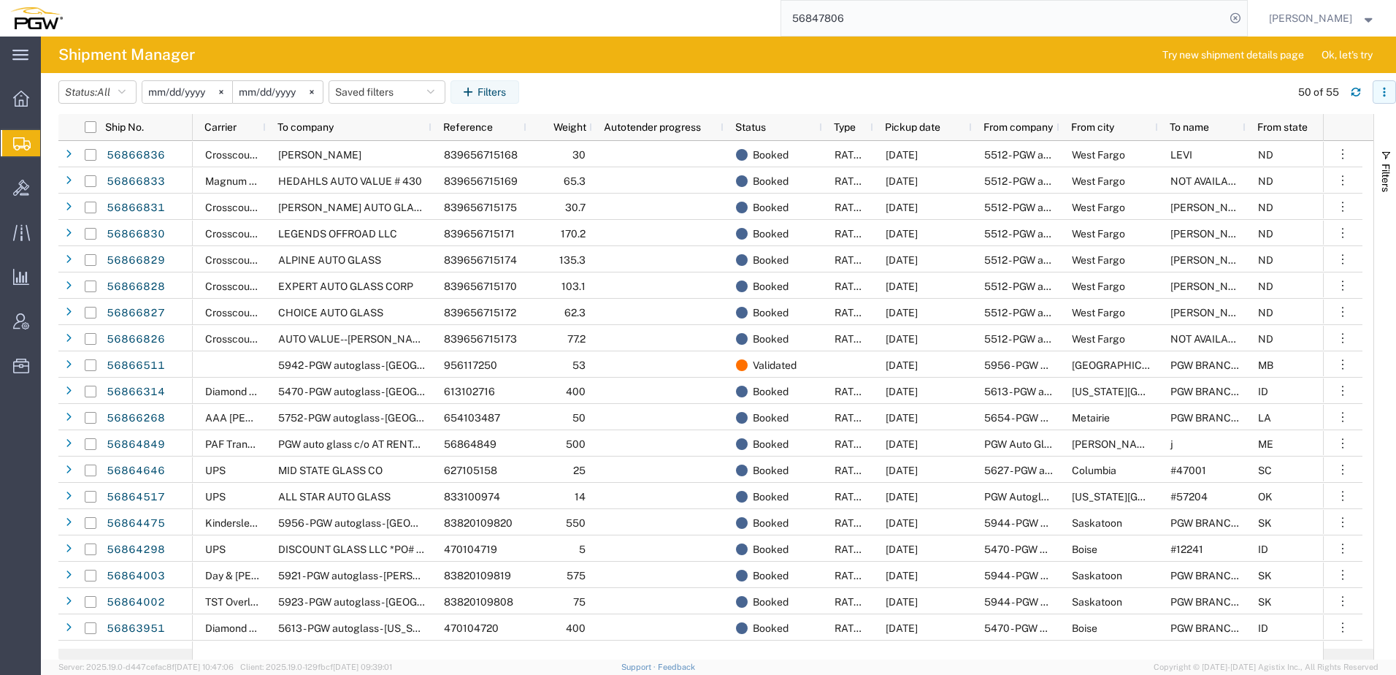
click at [1382, 99] on button "button" at bounding box center [1384, 91] width 23 height 23
click at [1298, 126] on div "Download" at bounding box center [1309, 130] width 81 height 29
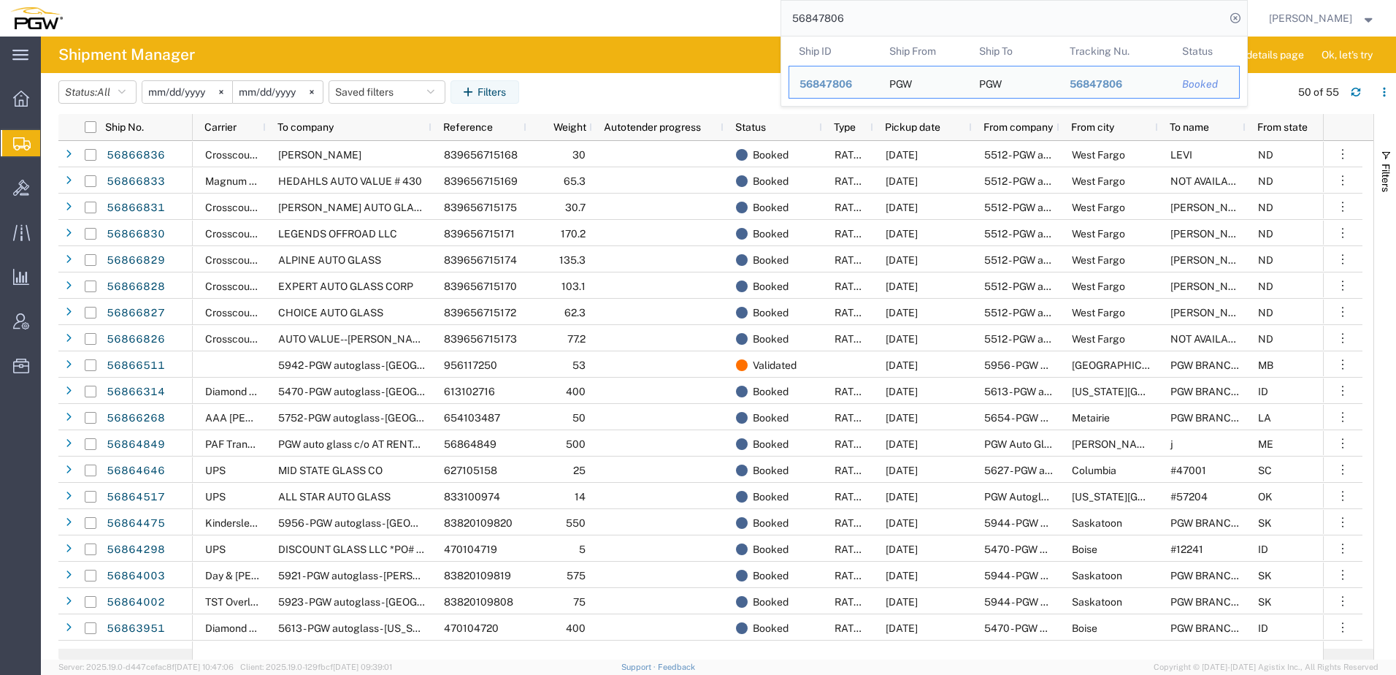
drag, startPoint x: 914, startPoint y: 28, endPoint x: 386, endPoint y: -20, distance: 529.4
click at [386, 0] on html "main_menu Created with Sketch. Collapse Menu Overview Shipments Shipment Manage…" at bounding box center [698, 337] width 1396 height 675
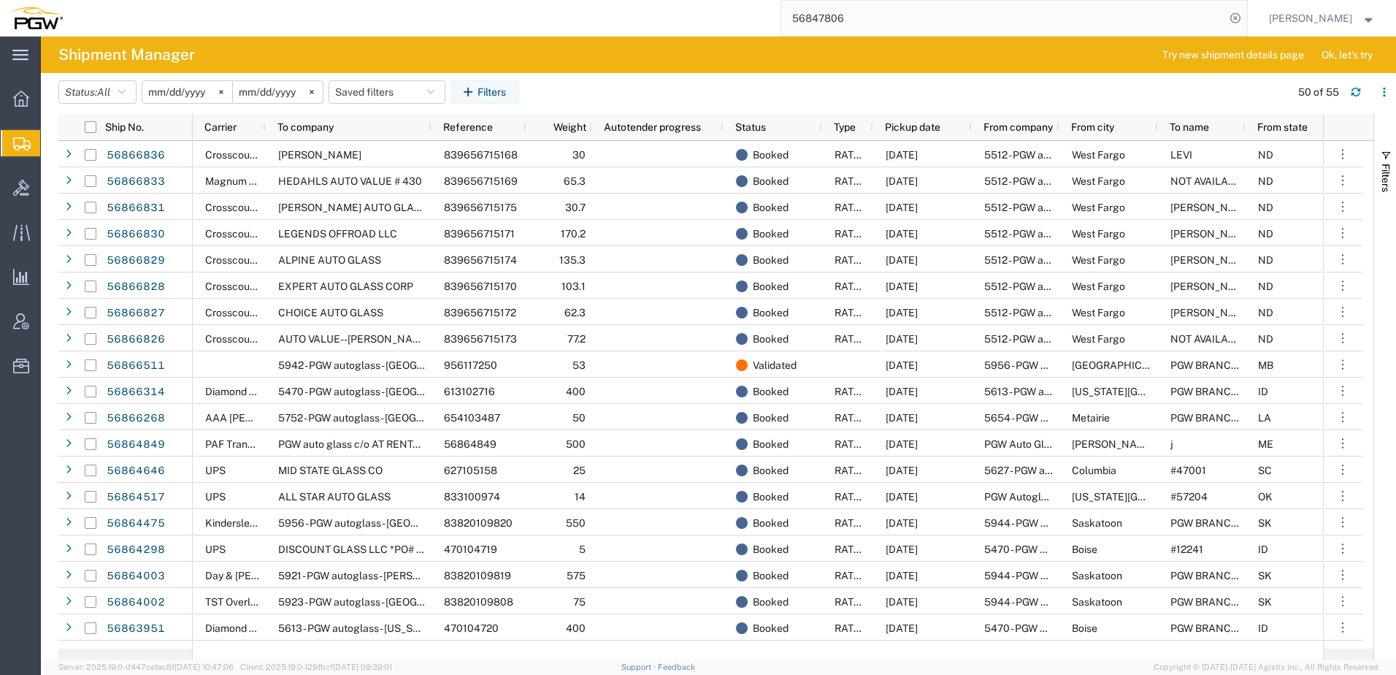
paste input "2.60"
type input "2"
